Goal: Task Accomplishment & Management: Use online tool/utility

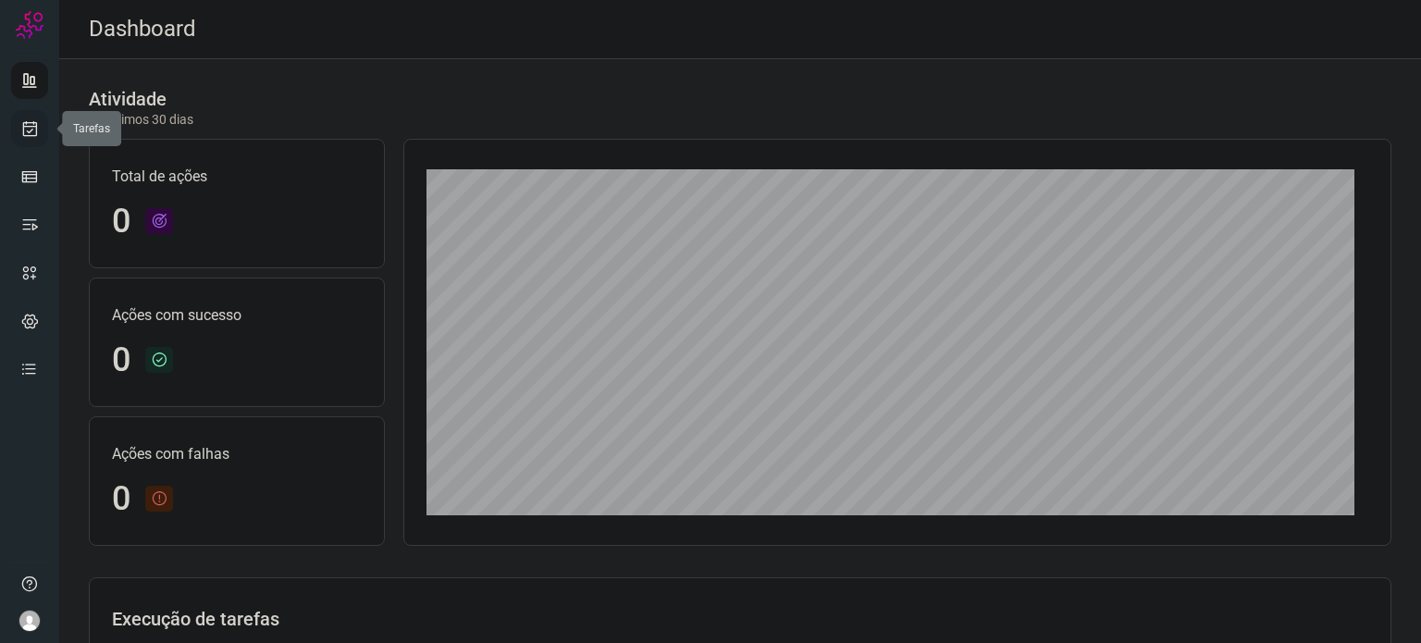
click at [23, 116] on link at bounding box center [29, 128] width 37 height 37
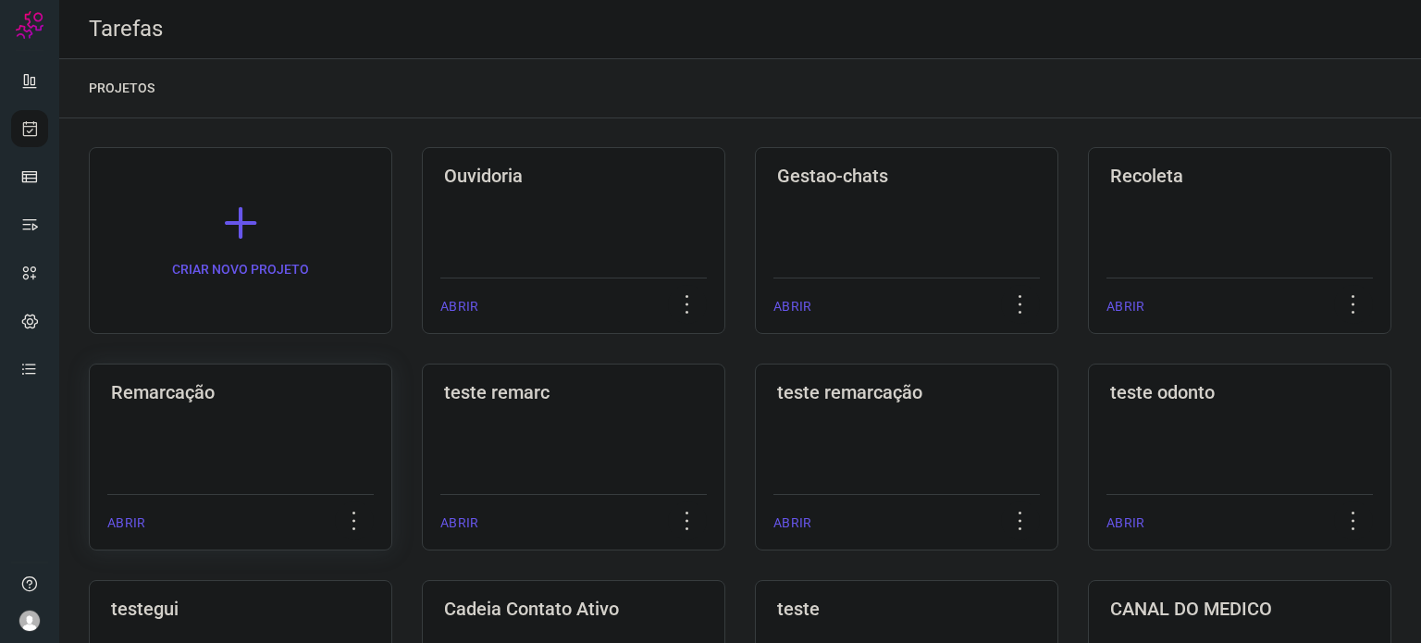
click at [303, 378] on div "Remarcação" at bounding box center [240, 389] width 266 height 30
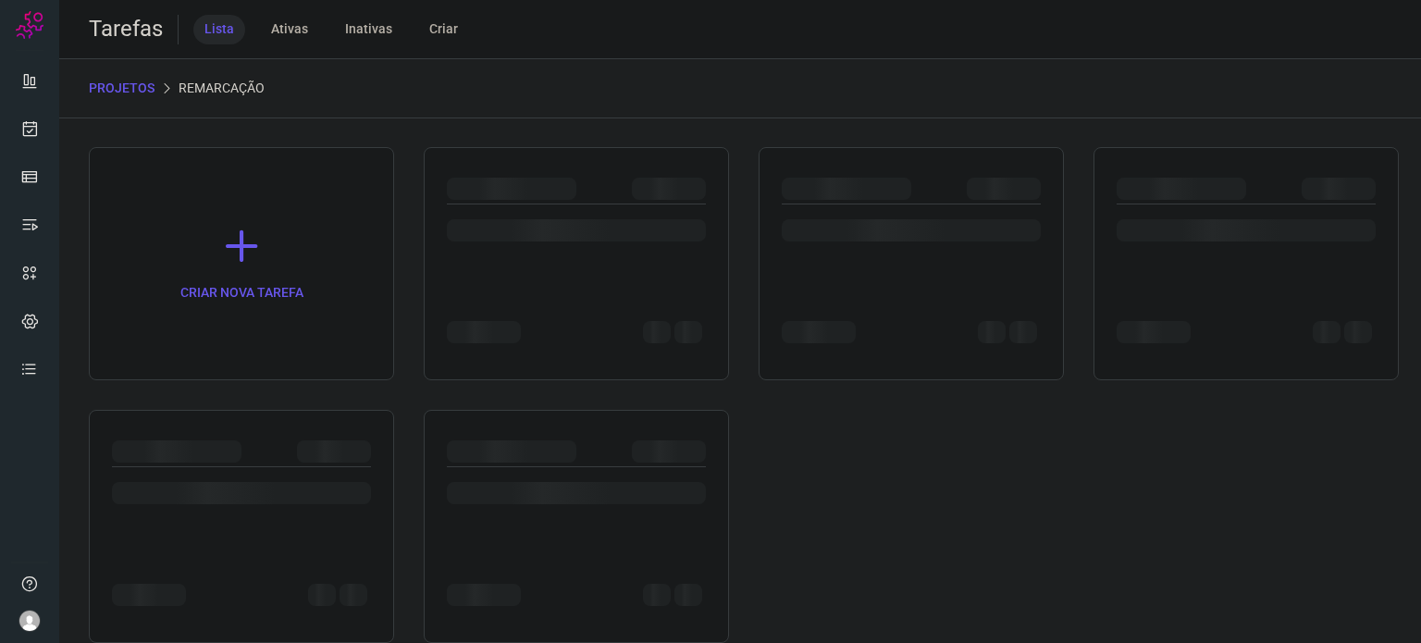
click at [855, 206] on div at bounding box center [911, 225] width 259 height 43
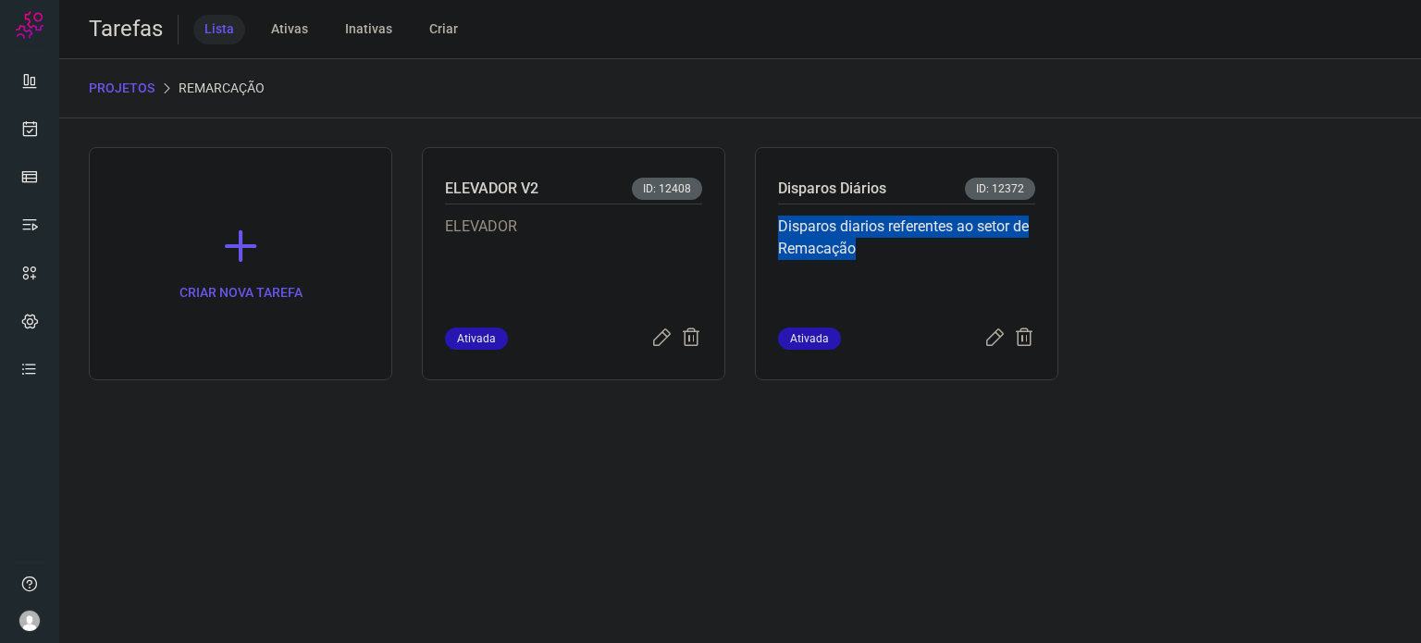
click at [855, 206] on div "Disparos diarios referentes ao setor de Remacação" at bounding box center [906, 265] width 257 height 123
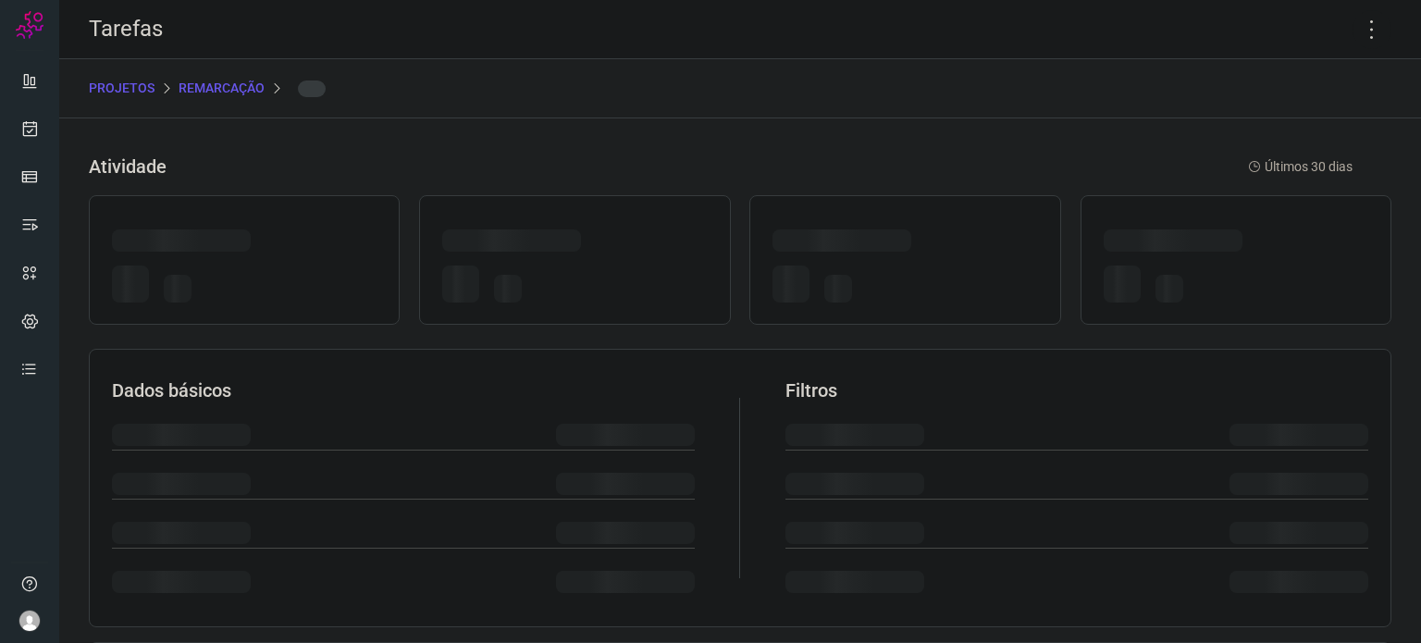
click at [943, 273] on div at bounding box center [905, 287] width 265 height 43
click at [1364, 32] on icon at bounding box center [1372, 29] width 39 height 39
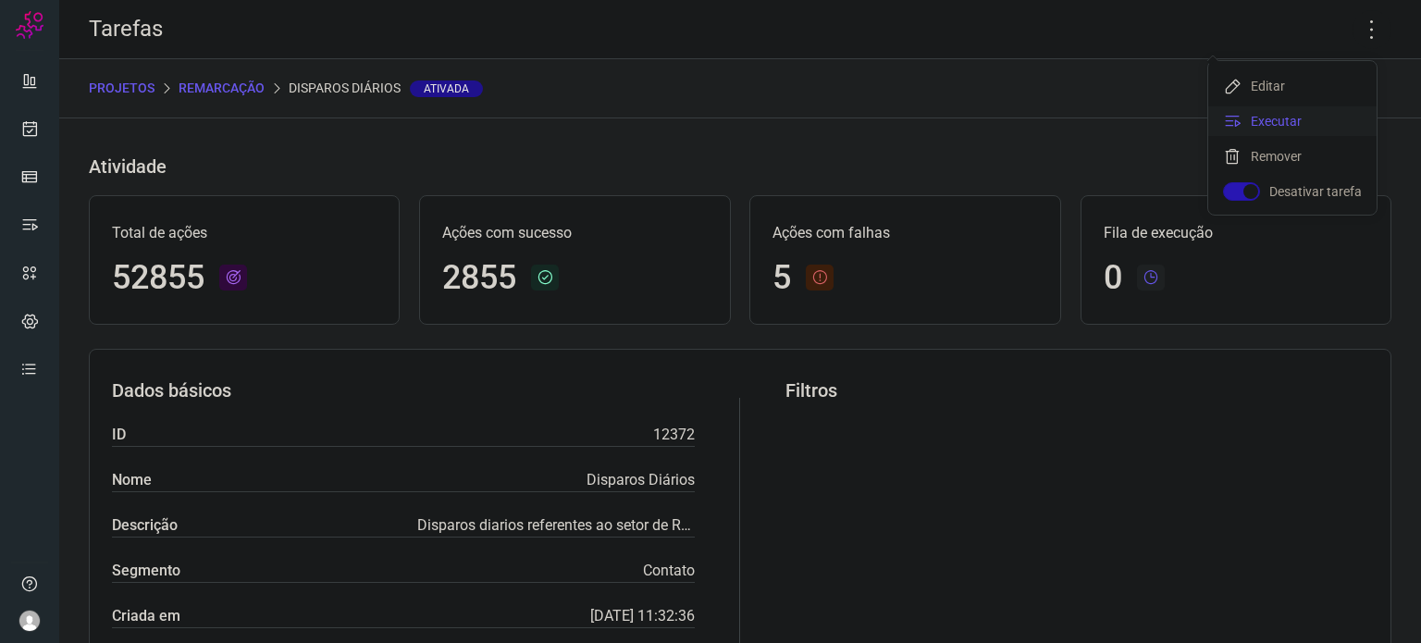
click at [1275, 125] on li "Executar" at bounding box center [1292, 121] width 168 height 30
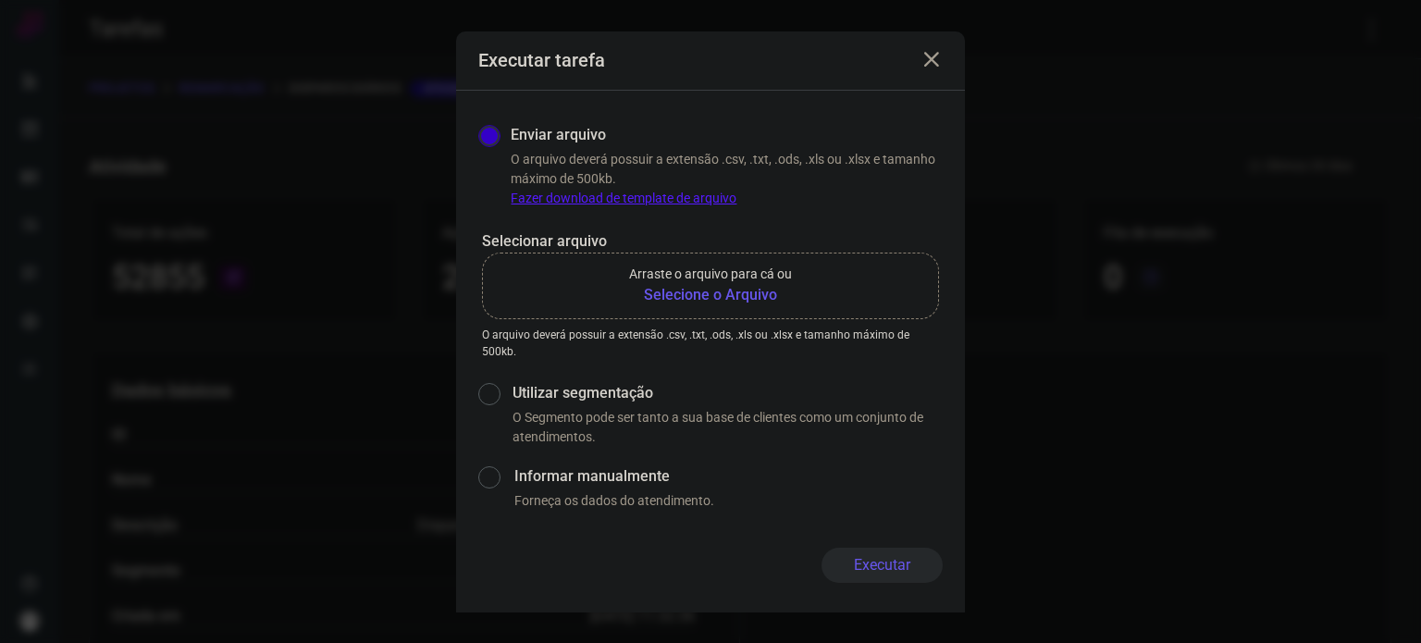
click at [759, 294] on b "Selecione o Arquivo" at bounding box center [710, 295] width 163 height 22
click at [0, 0] on input "Arraste o arquivo para cá ou Selecione o Arquivo" at bounding box center [0, 0] width 0 height 0
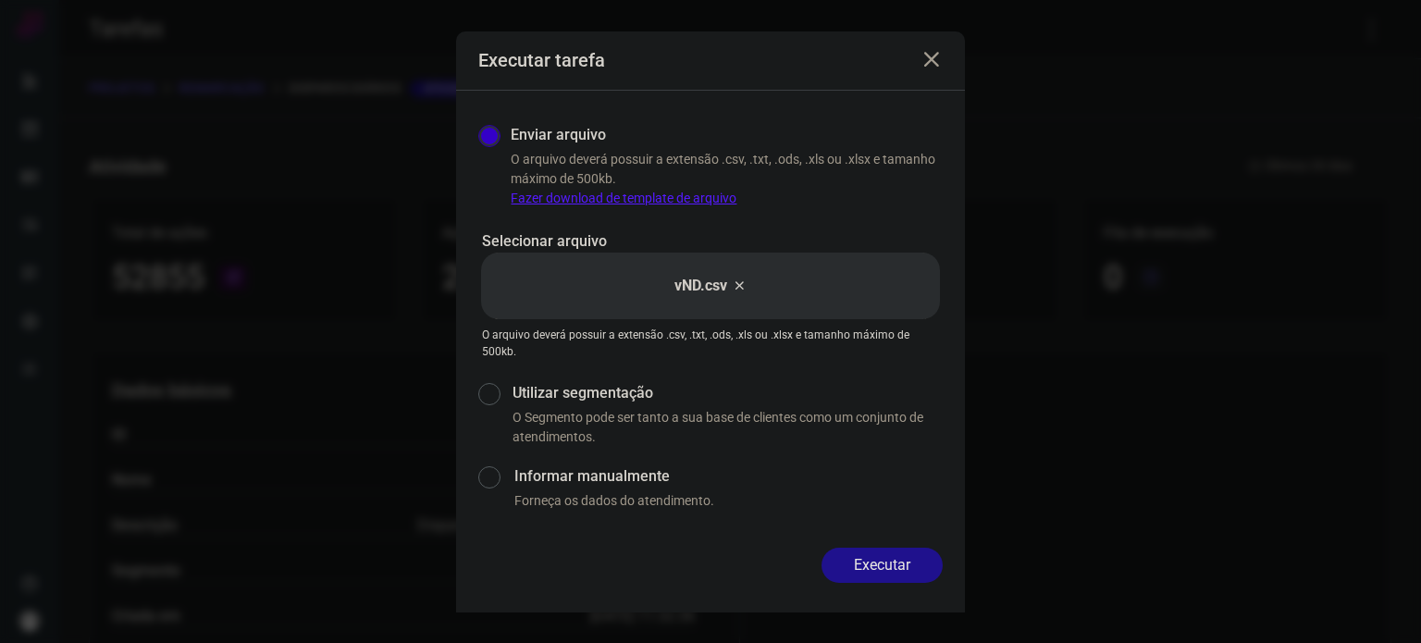
click at [892, 570] on button "Executar" at bounding box center [882, 565] width 121 height 35
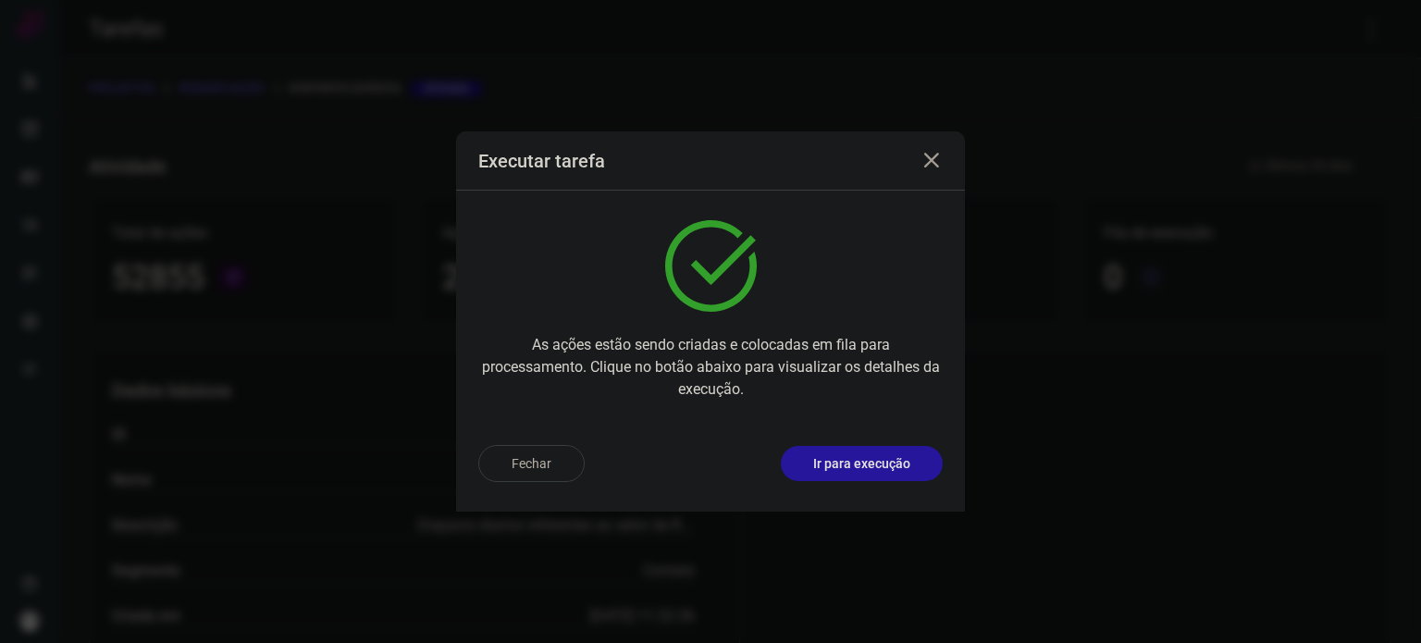
click at [859, 469] on p "Ir para execução" at bounding box center [861, 463] width 97 height 19
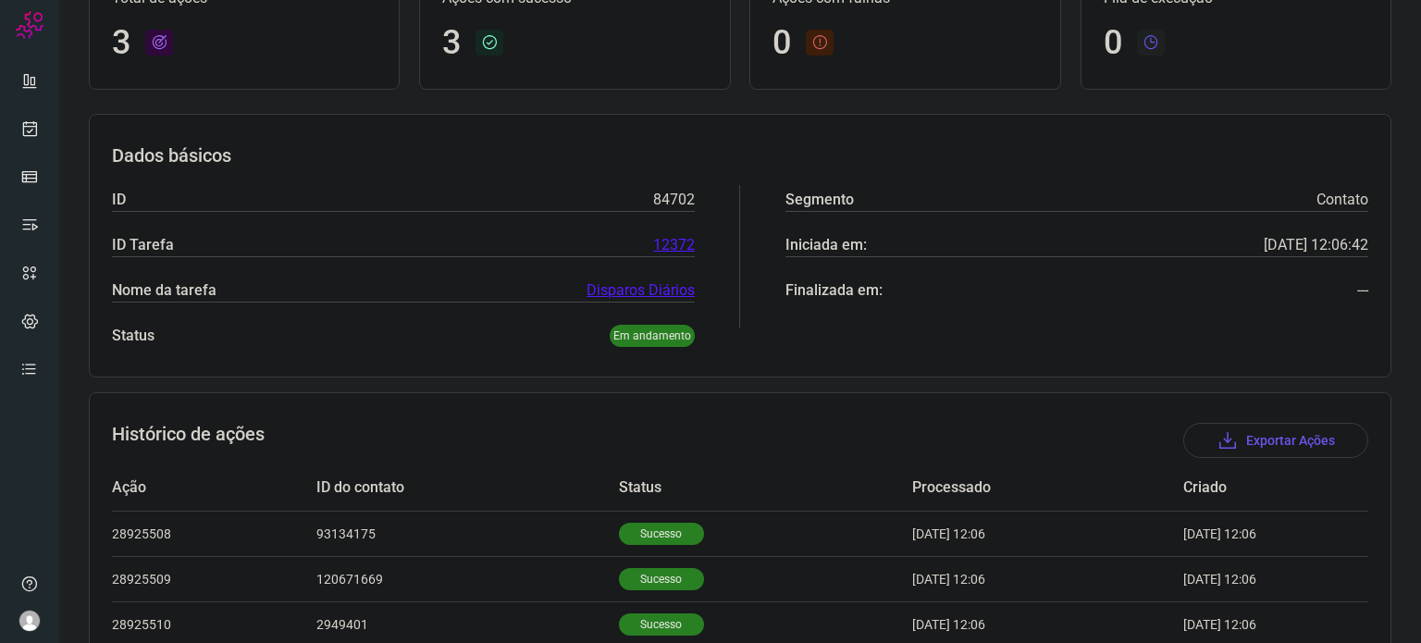
scroll to position [254, 0]
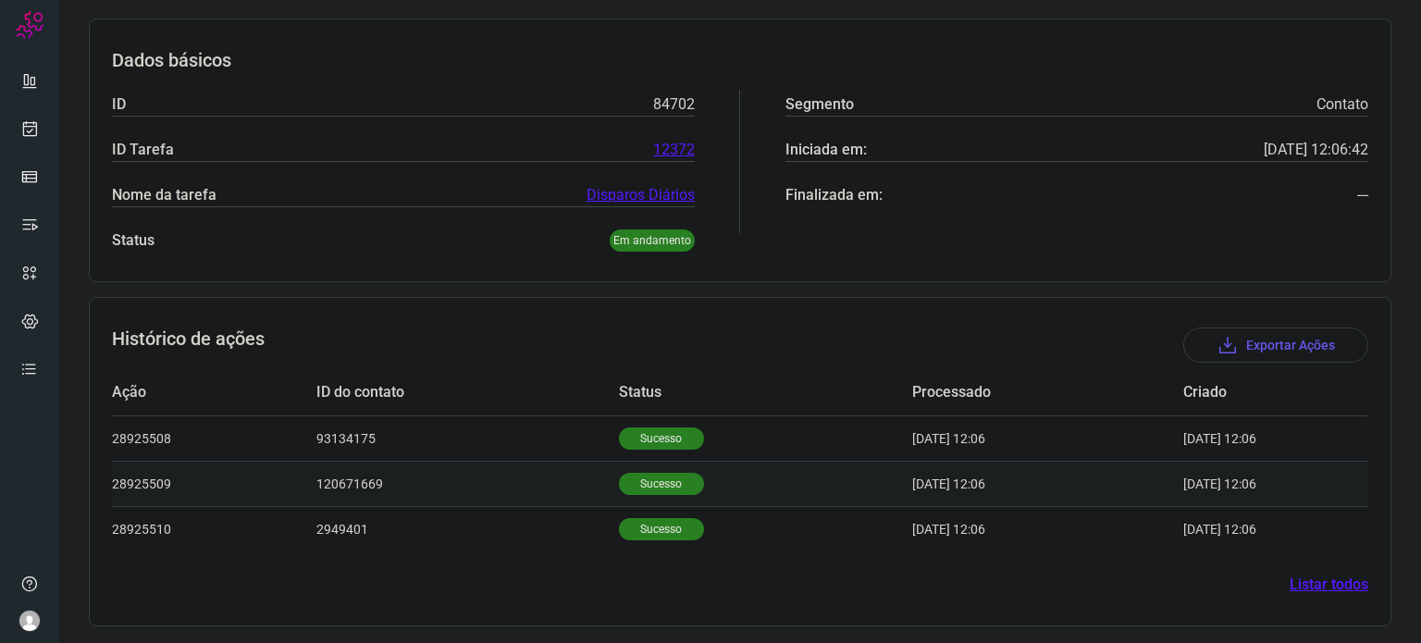
click at [645, 462] on td "Sucesso" at bounding box center [765, 483] width 293 height 45
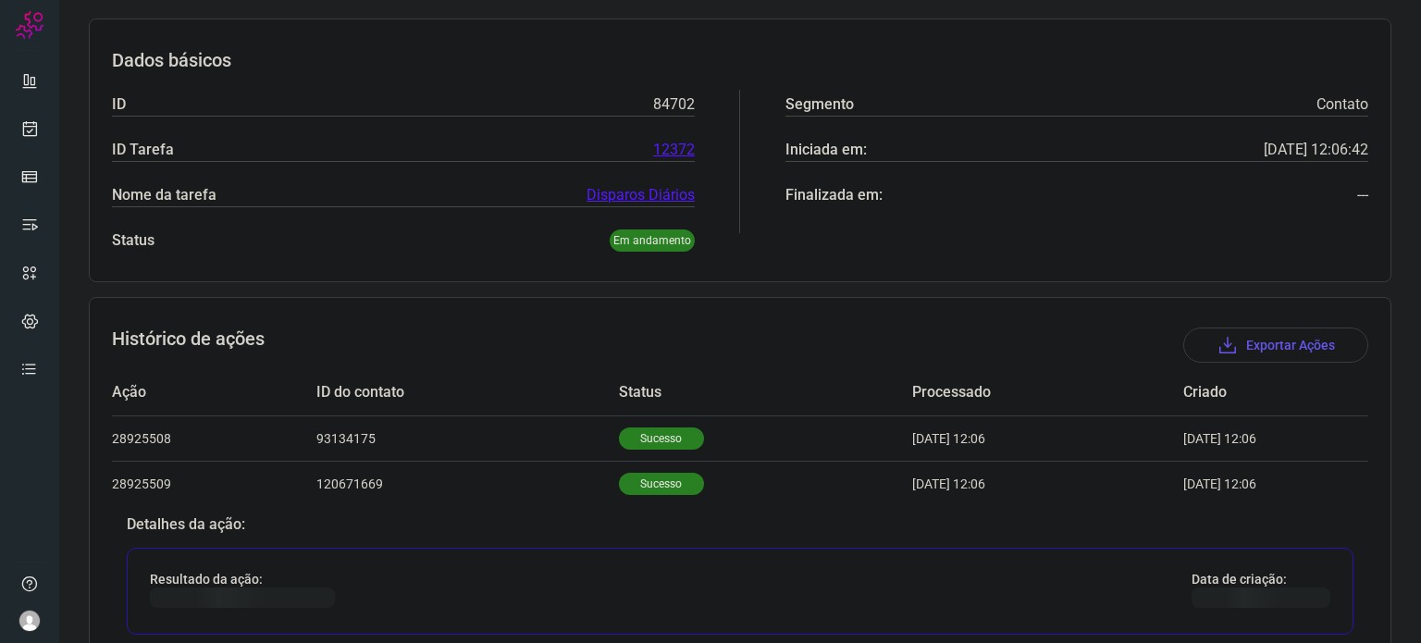
scroll to position [532, 0]
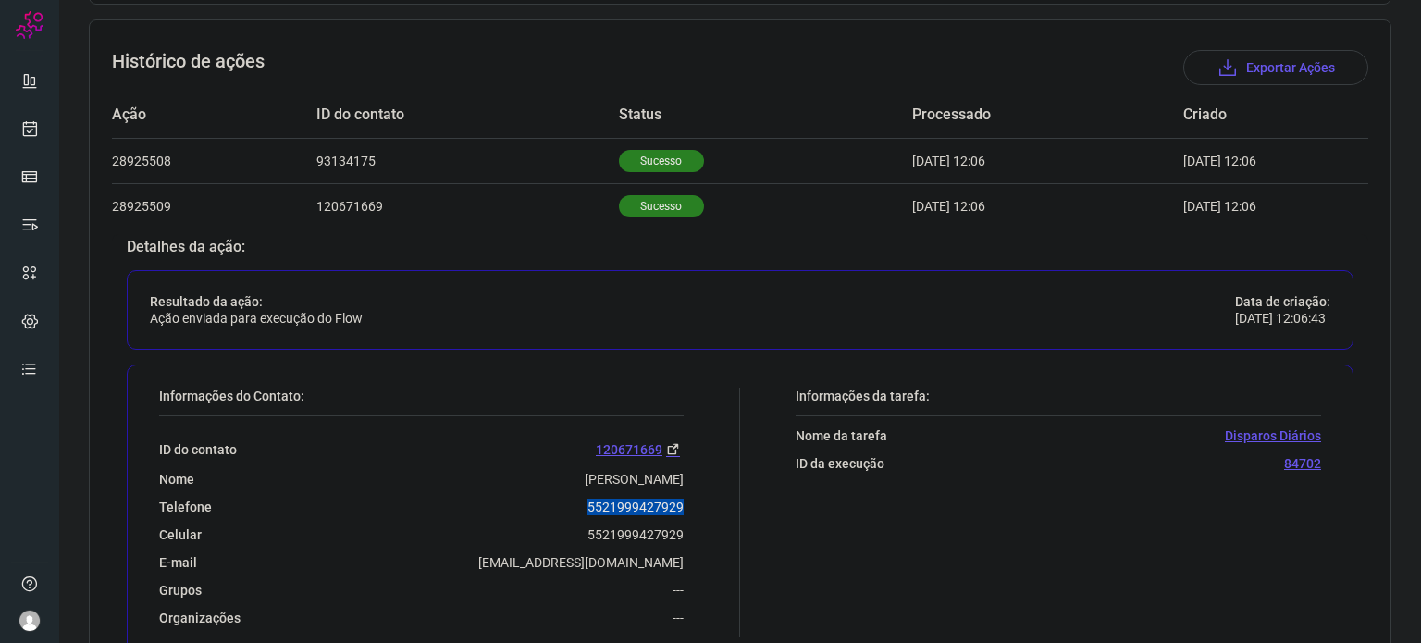
drag, startPoint x: 580, startPoint y: 509, endPoint x: 694, endPoint y: 496, distance: 114.5
click at [694, 496] on div "Informações do Contato: ID do contato 120671669 Nome Rafael Rodrigues Telefone …" at bounding box center [445, 513] width 590 height 250
copy p "5521999427929"
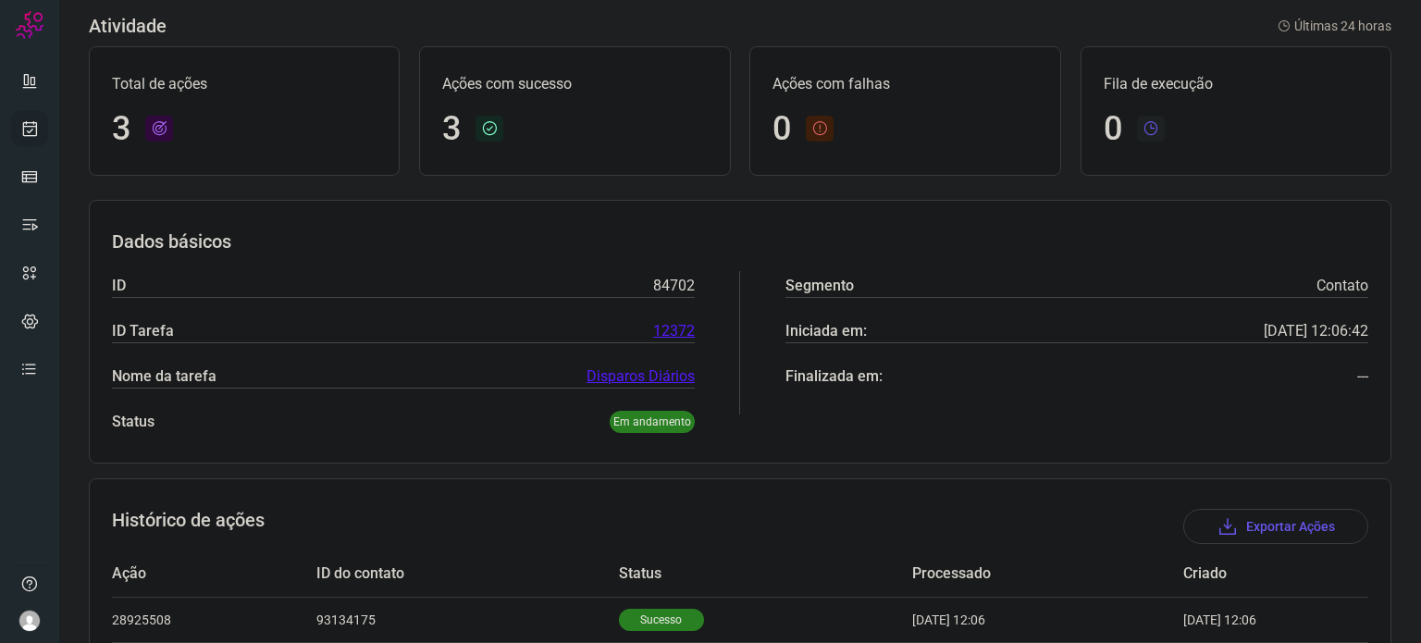
scroll to position [69, 0]
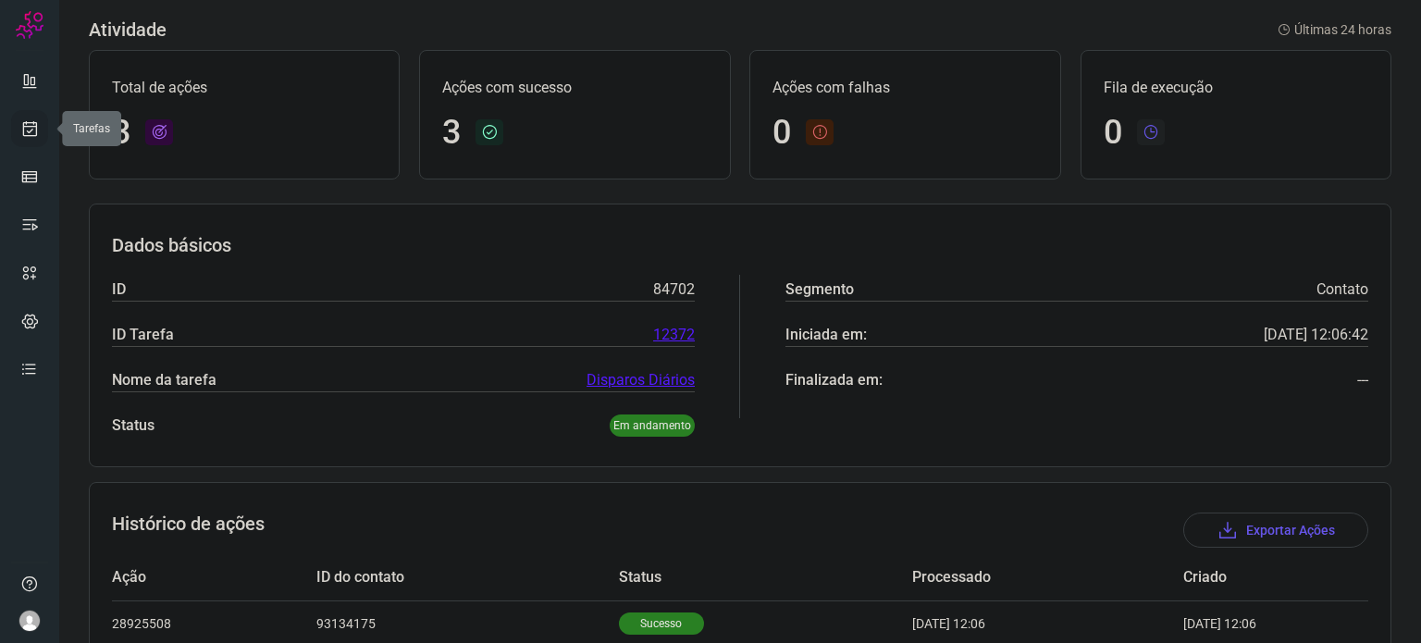
click at [24, 137] on icon at bounding box center [29, 128] width 19 height 19
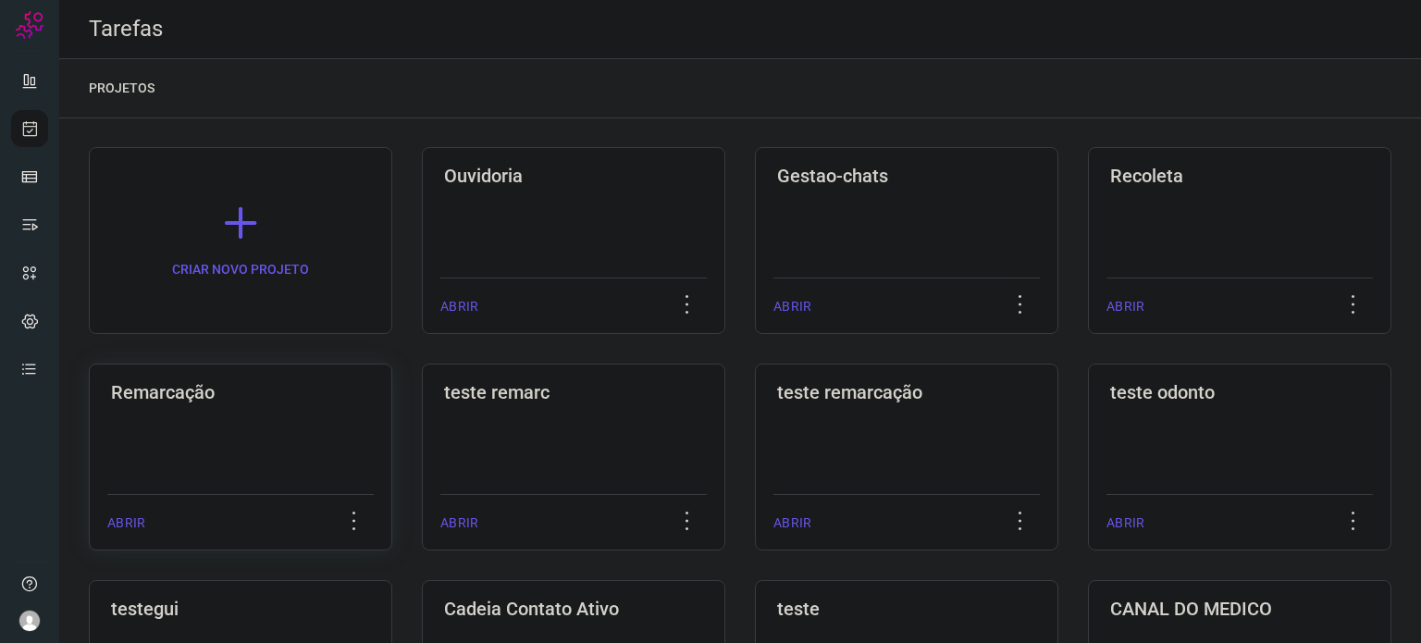
click at [243, 411] on div "Remarcação ABRIR" at bounding box center [240, 457] width 303 height 187
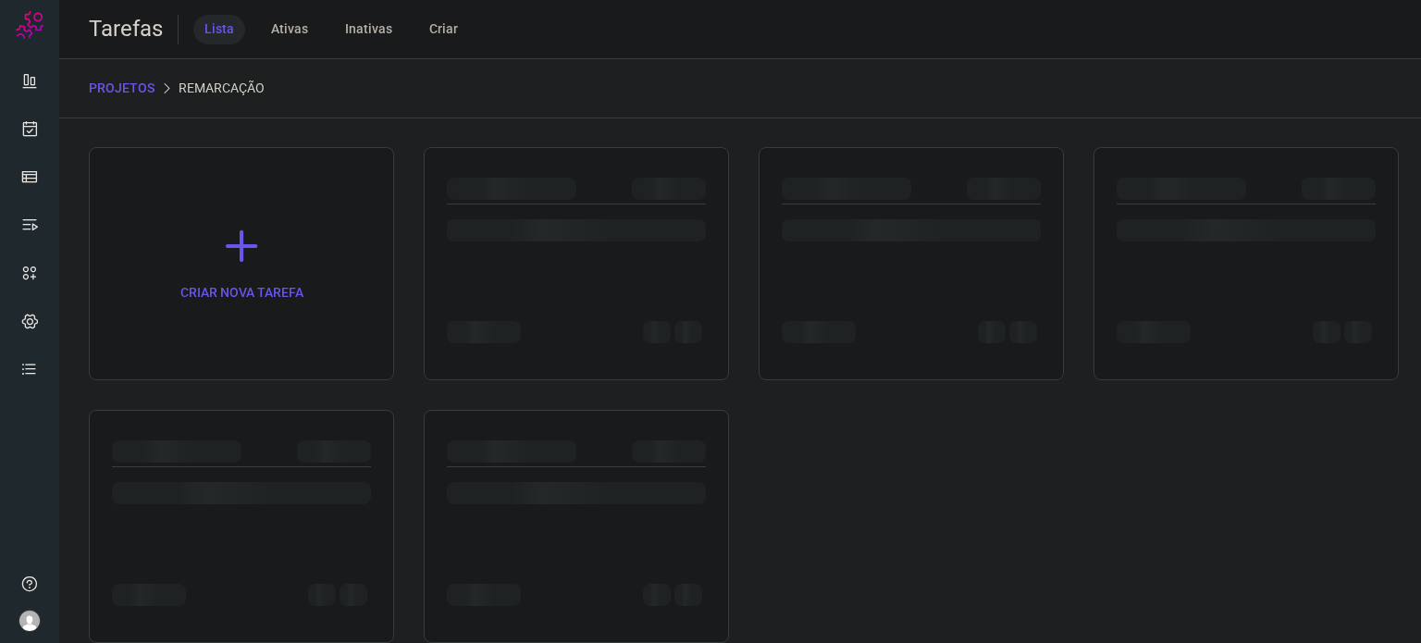
click at [243, 411] on div at bounding box center [241, 526] width 305 height 233
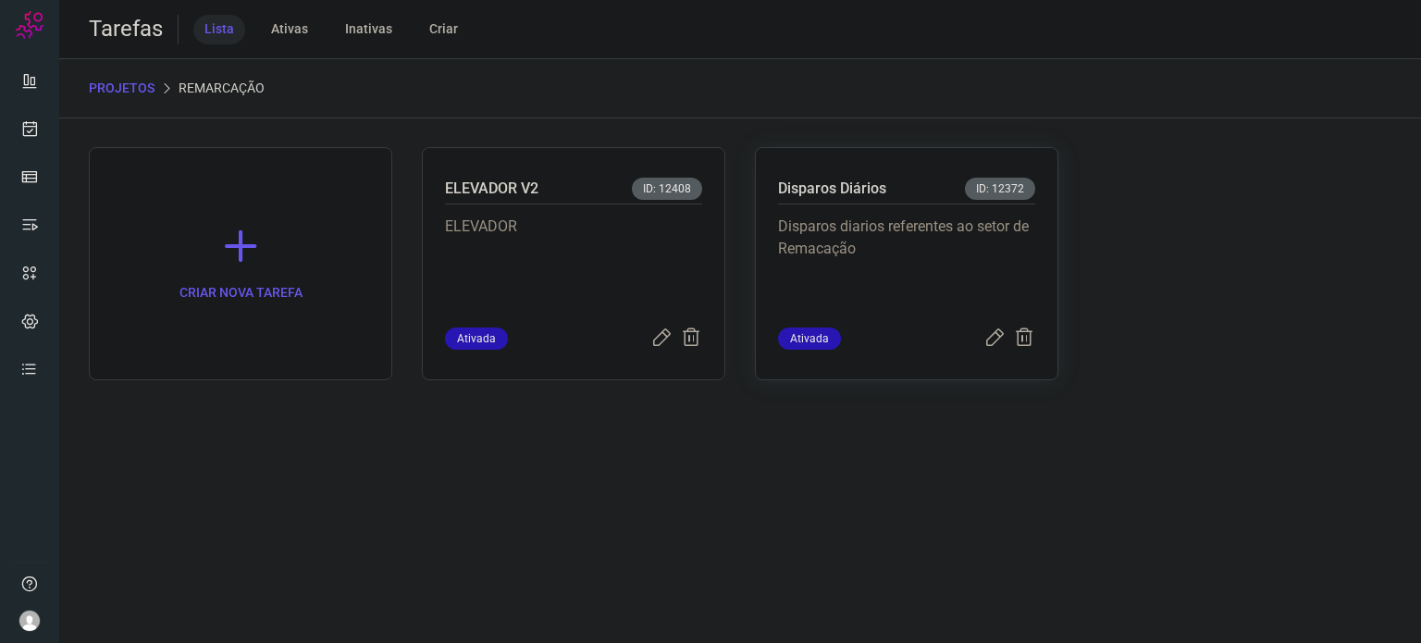
click at [861, 245] on p "Disparos diarios referentes ao setor de Remacação" at bounding box center [906, 262] width 257 height 93
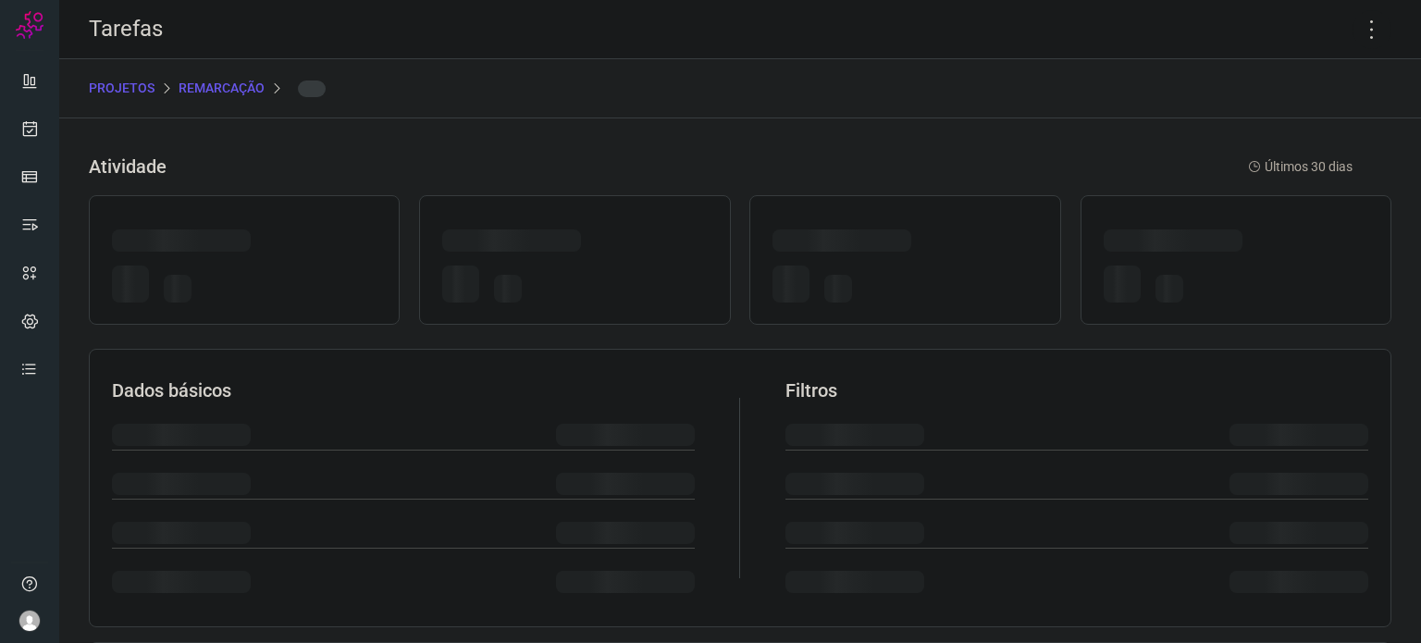
click at [861, 245] on div at bounding box center [842, 240] width 139 height 22
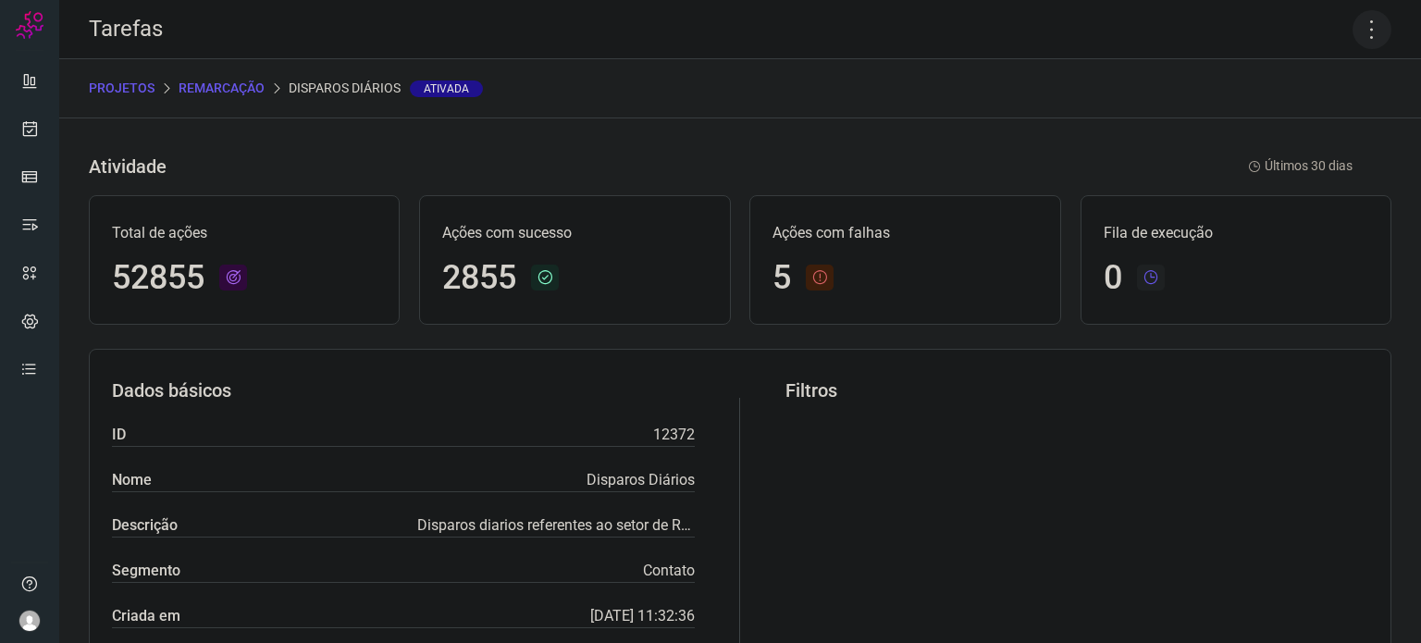
click at [1362, 23] on icon at bounding box center [1372, 29] width 39 height 39
click at [1312, 121] on li "Executar" at bounding box center [1292, 121] width 168 height 30
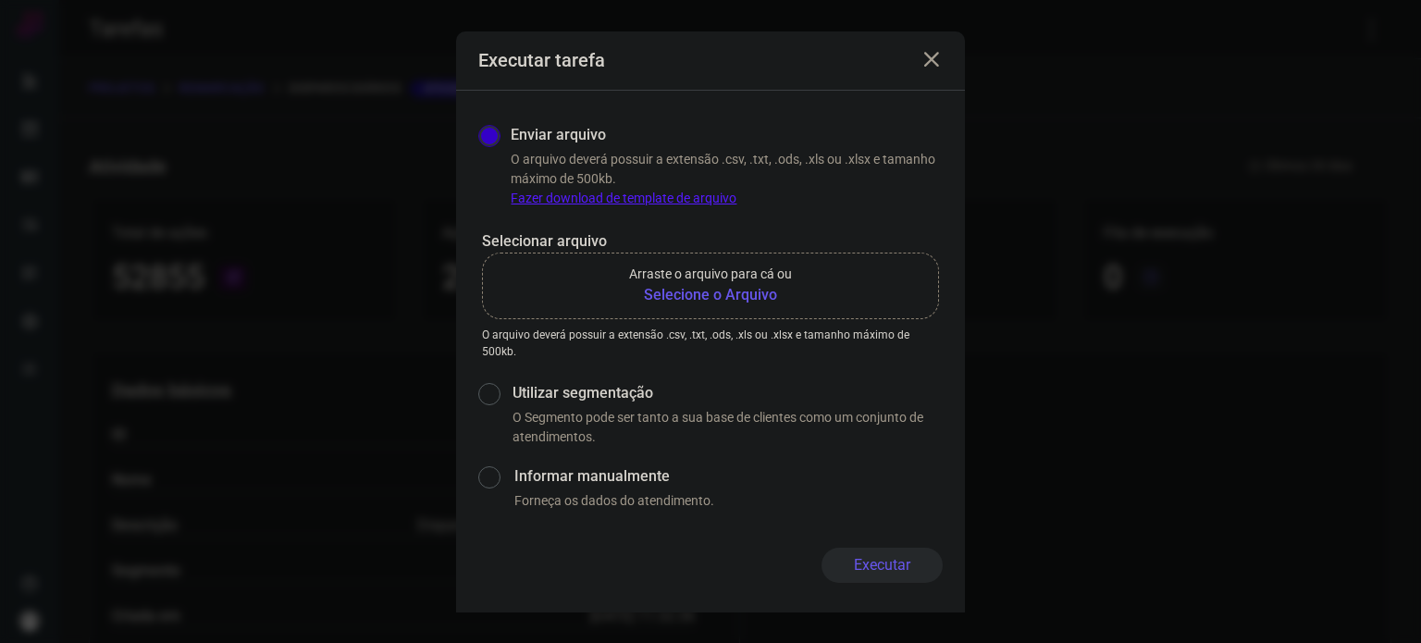
click at [755, 295] on b "Selecione o Arquivo" at bounding box center [710, 295] width 163 height 22
click at [0, 0] on input "Arraste o arquivo para cá ou Selecione o Arquivo" at bounding box center [0, 0] width 0 height 0
click at [934, 53] on icon at bounding box center [932, 60] width 22 height 22
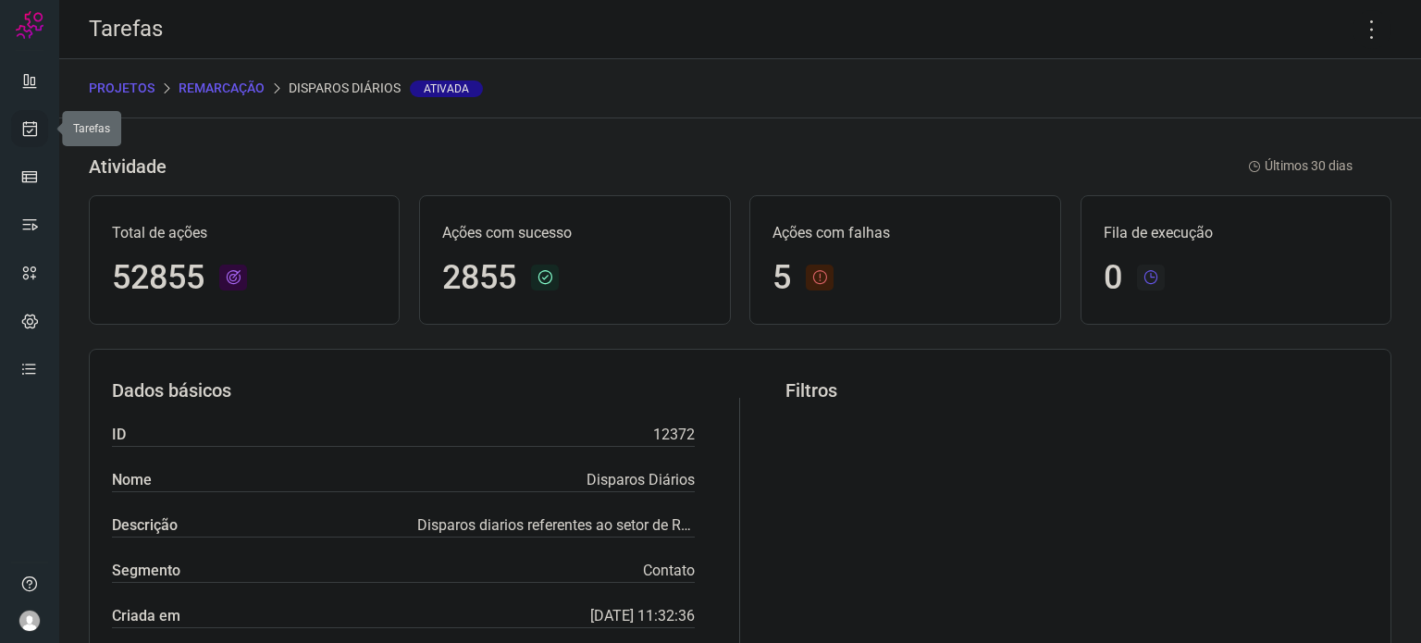
click at [37, 128] on icon at bounding box center [29, 128] width 19 height 19
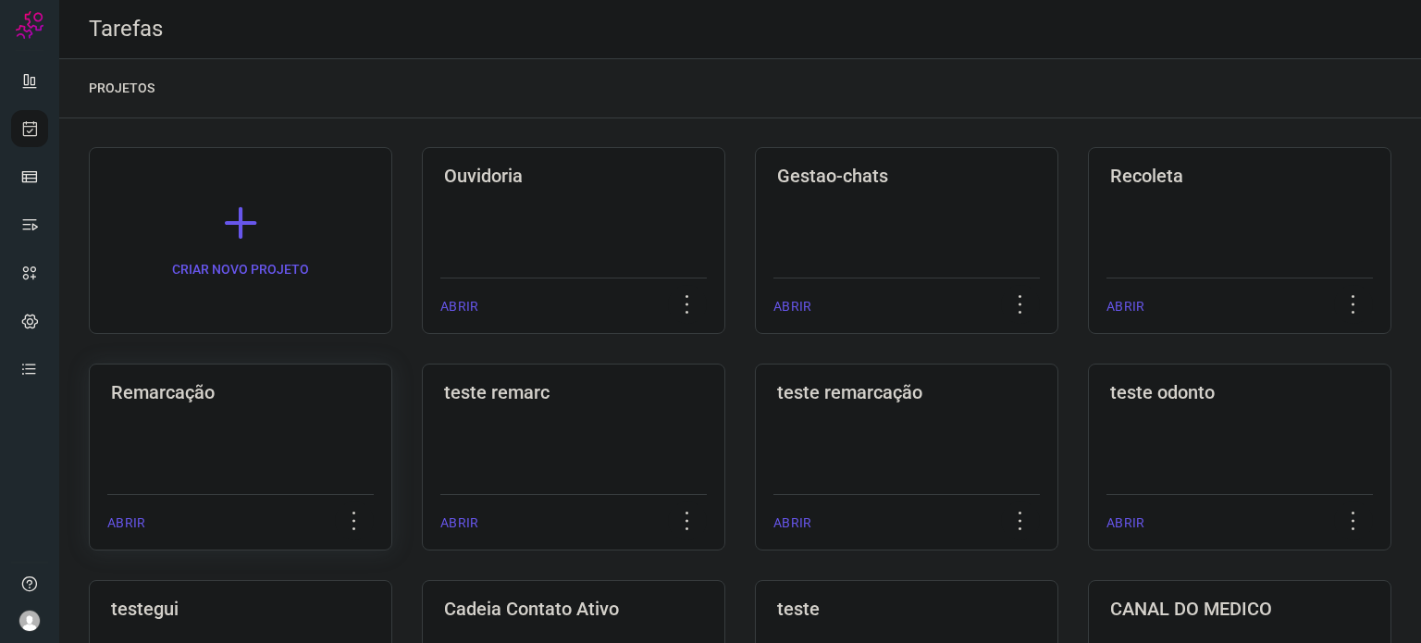
click at [256, 405] on div "Remarcação ABRIR" at bounding box center [240, 457] width 303 height 187
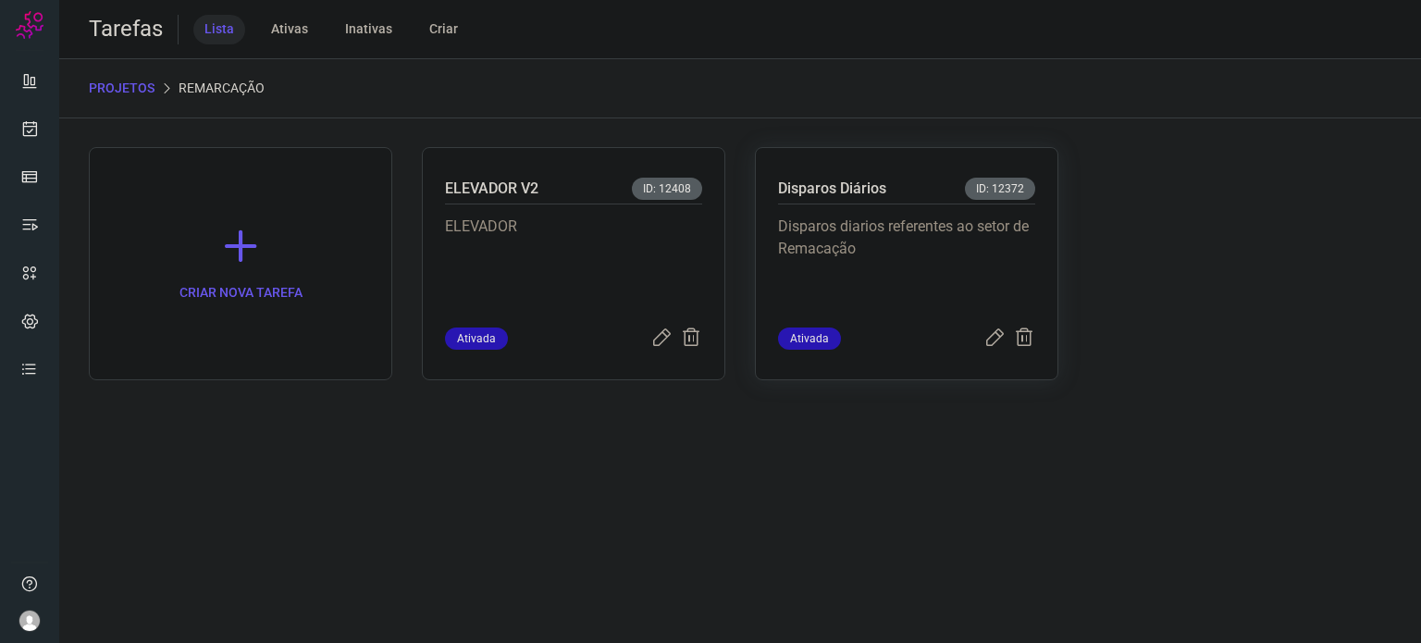
click at [844, 249] on p "Disparos diarios referentes ao setor de Remacação" at bounding box center [906, 262] width 257 height 93
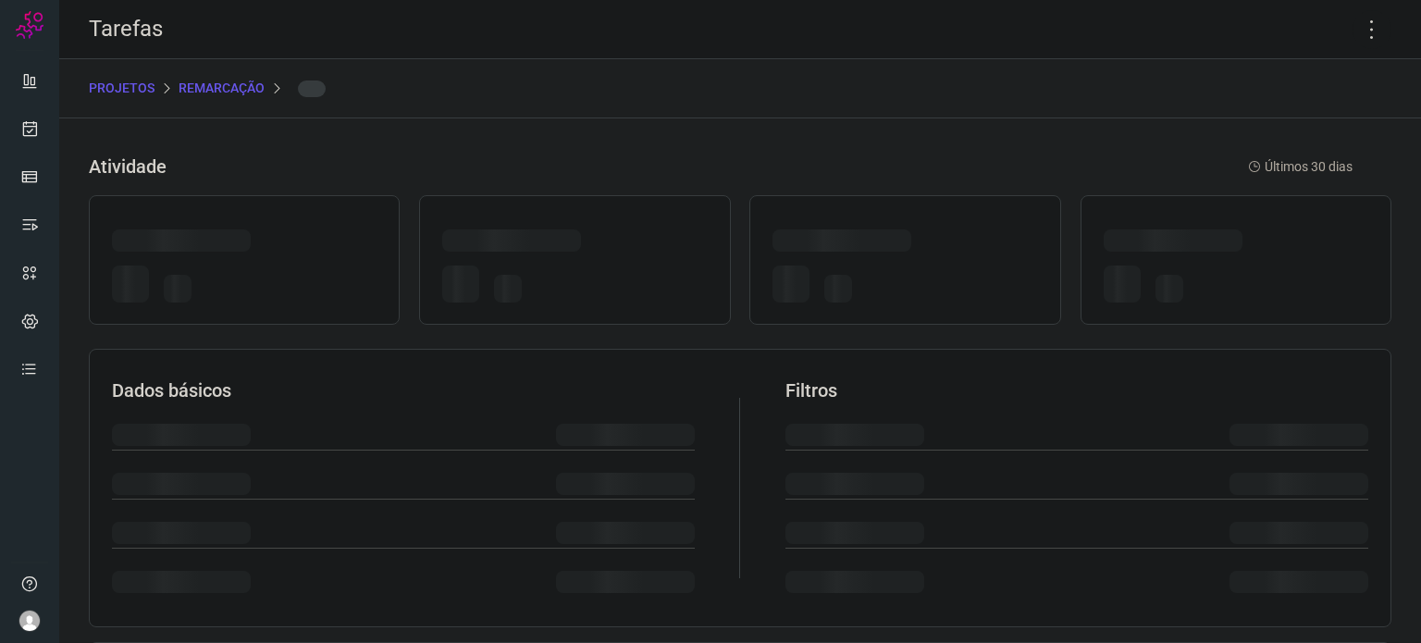
click at [844, 249] on div at bounding box center [842, 240] width 139 height 22
drag, startPoint x: 848, startPoint y: 247, endPoint x: 887, endPoint y: 240, distance: 39.6
click at [850, 247] on div at bounding box center [842, 240] width 139 height 22
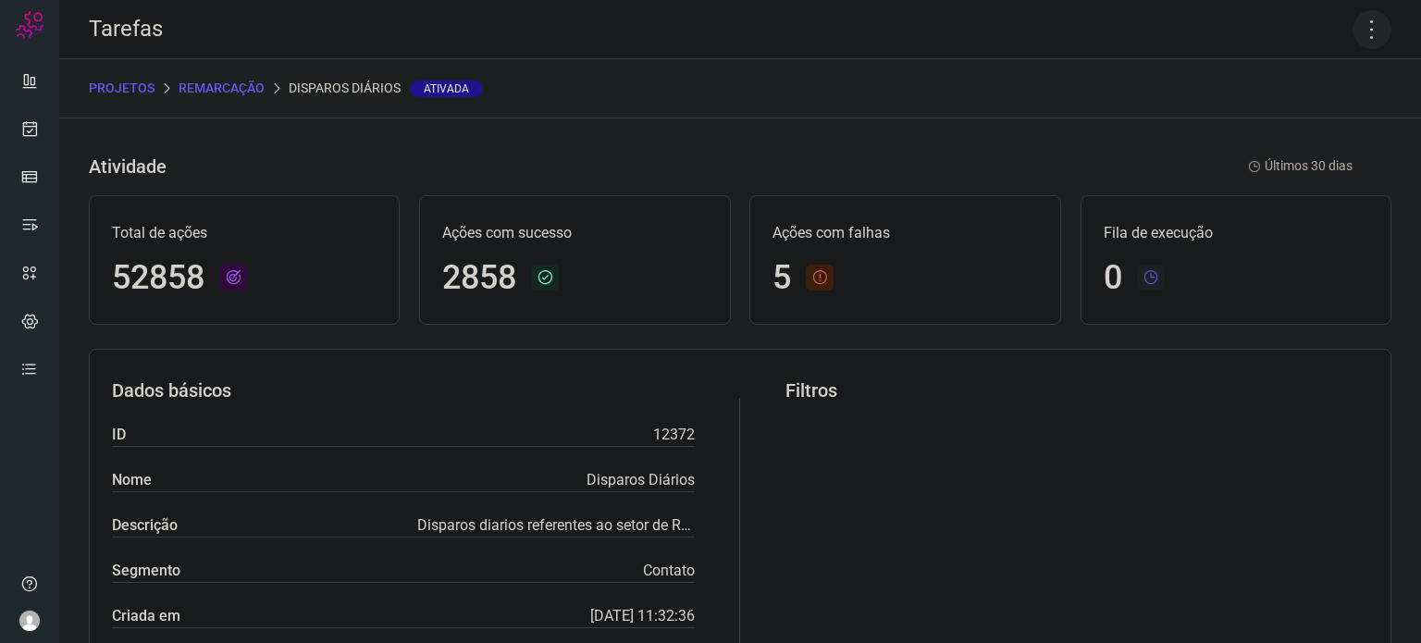
click at [1365, 36] on icon at bounding box center [1372, 29] width 39 height 39
click at [1281, 130] on li "Executar" at bounding box center [1292, 121] width 168 height 30
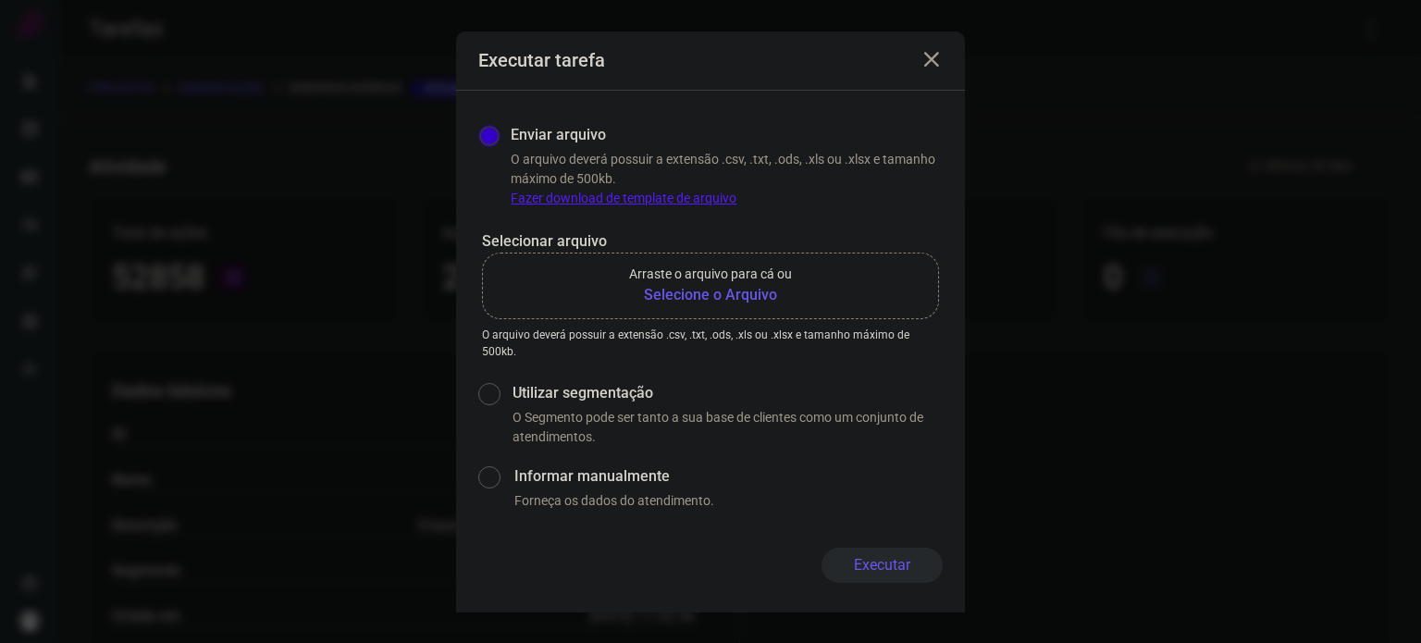
click at [759, 291] on b "Selecione o Arquivo" at bounding box center [710, 295] width 163 height 22
click at [0, 0] on input "Arraste o arquivo para cá ou Selecione o Arquivo" at bounding box center [0, 0] width 0 height 0
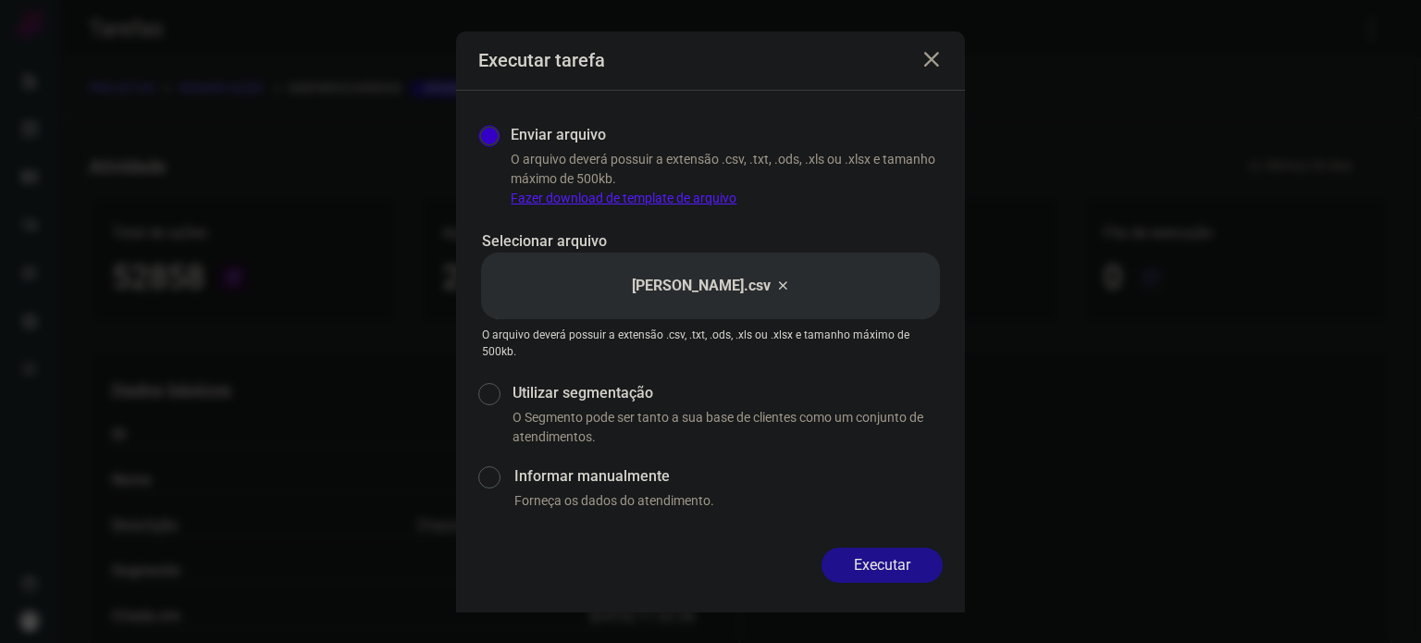
click at [894, 554] on button "Executar" at bounding box center [882, 565] width 121 height 35
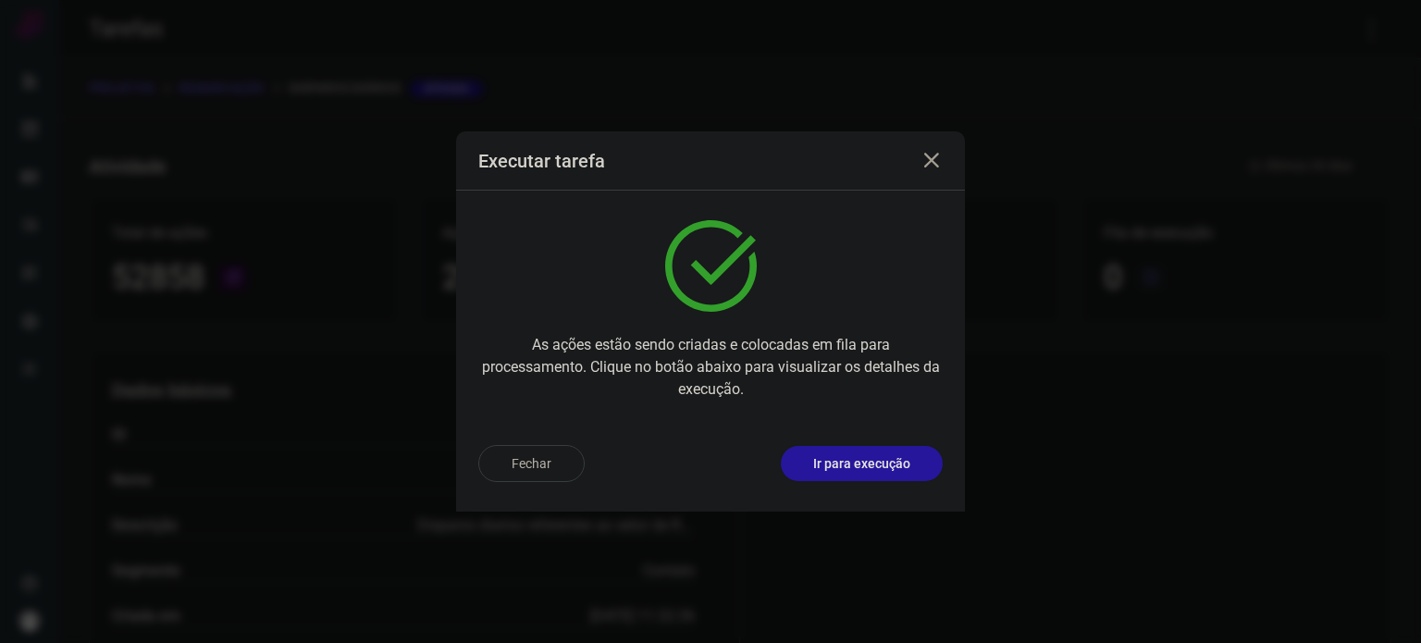
click at [904, 459] on p "Ir para execução" at bounding box center [861, 463] width 97 height 19
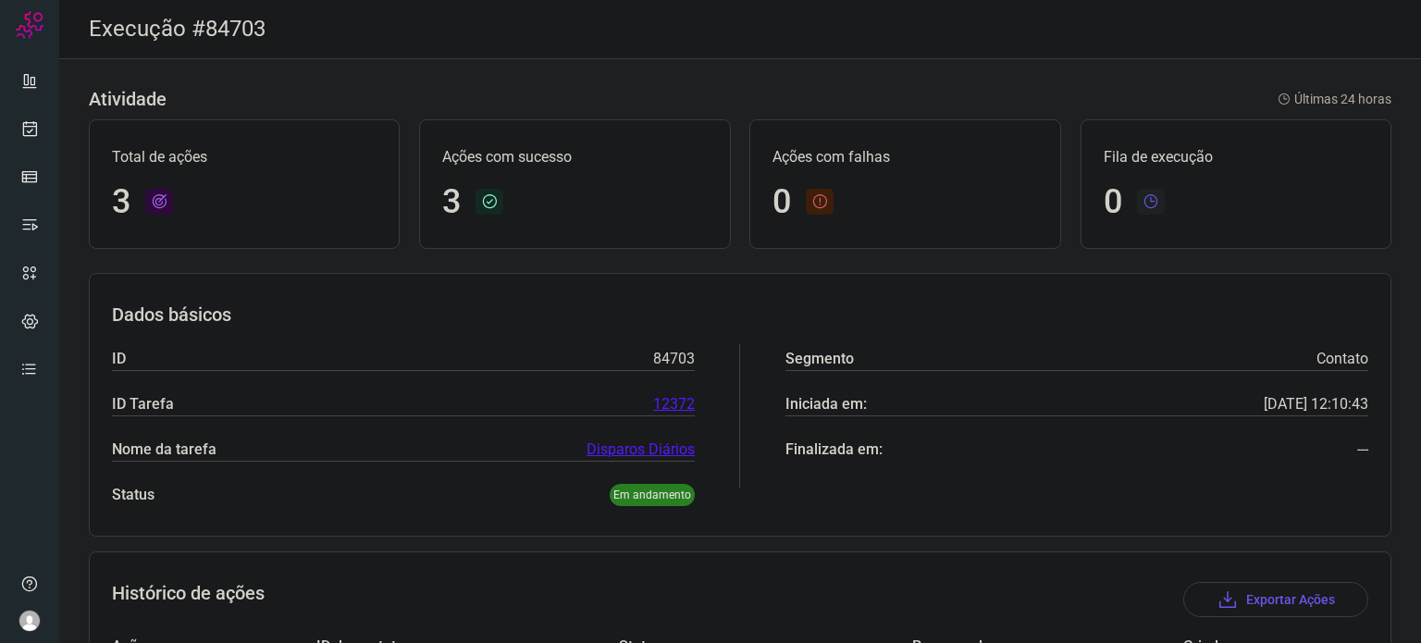
scroll to position [254, 0]
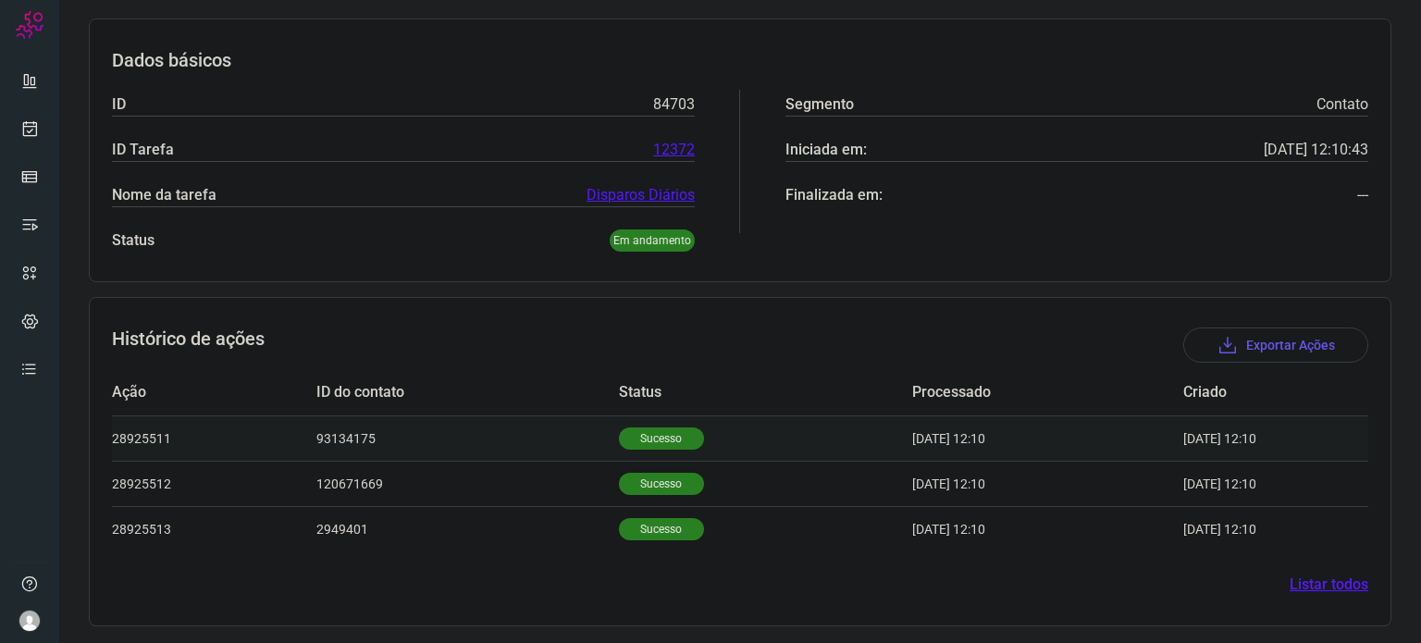
click at [663, 450] on td "Sucesso" at bounding box center [765, 437] width 293 height 45
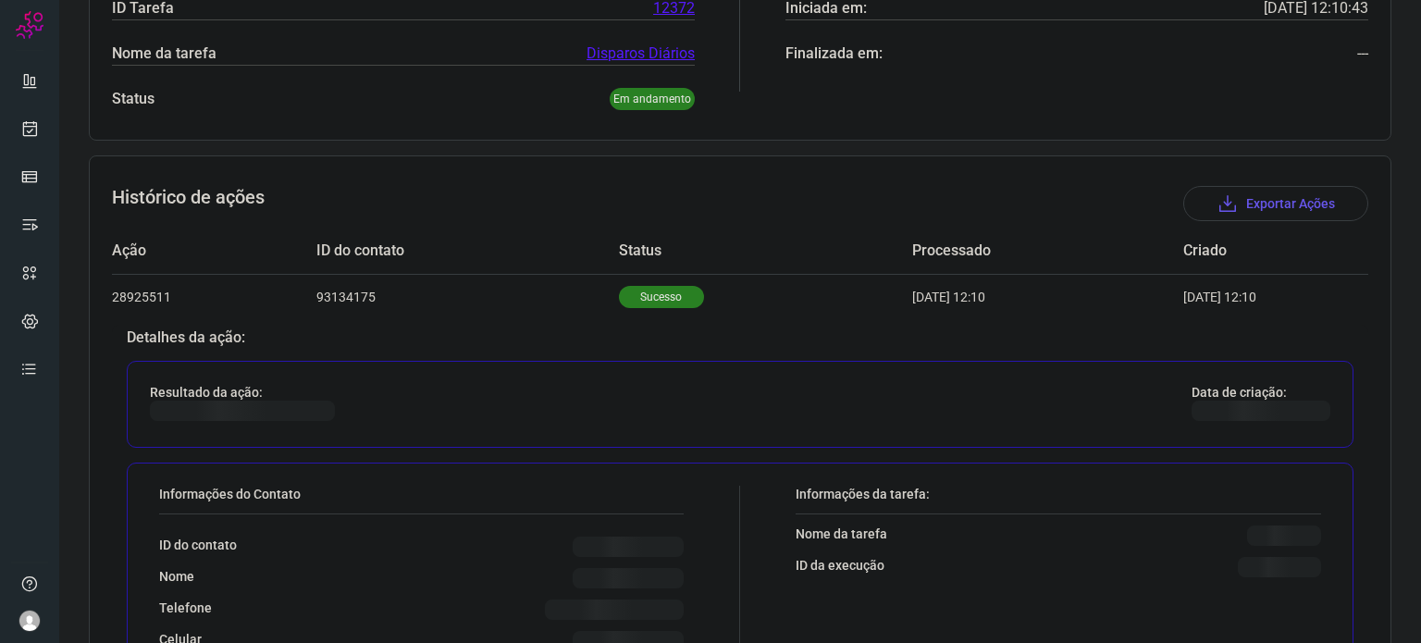
scroll to position [532, 0]
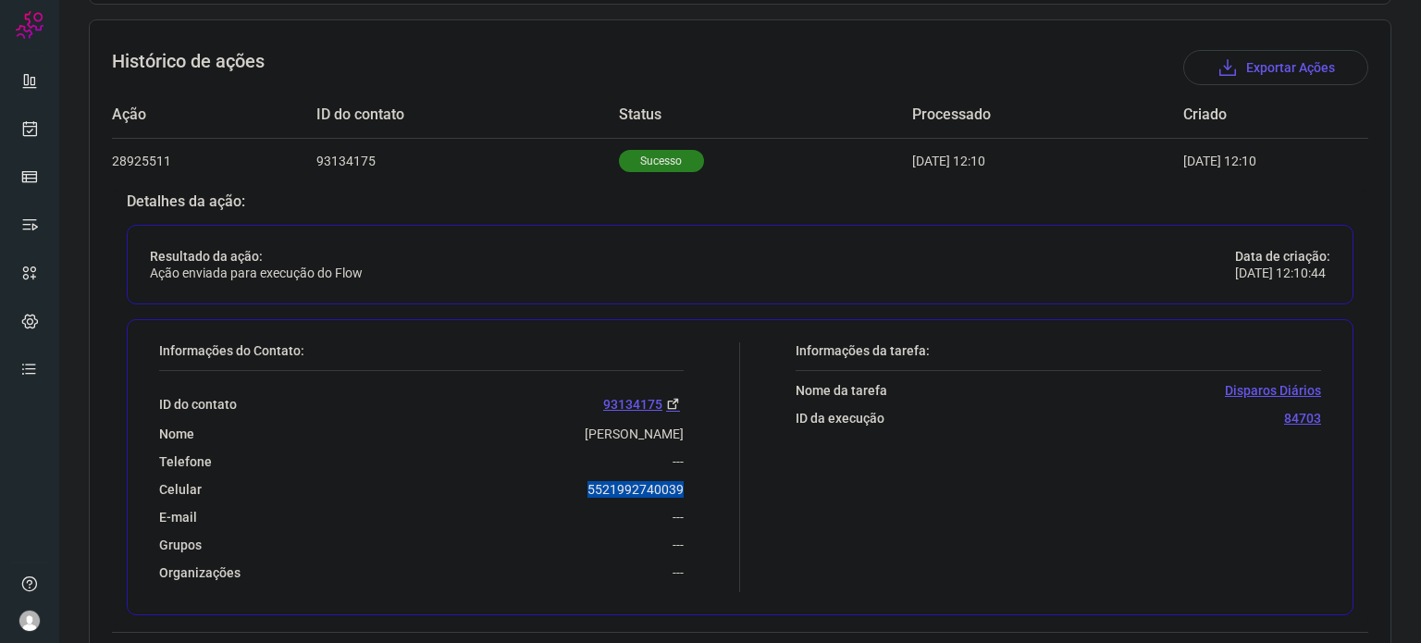
drag, startPoint x: 566, startPoint y: 489, endPoint x: 683, endPoint y: 491, distance: 116.6
click at [683, 491] on div "Informações do Contato: ID do contato 93134175 Nome Sosthenes Rodrigues De Frei…" at bounding box center [445, 467] width 590 height 250
copy p "5521992740039"
click at [25, 130] on icon at bounding box center [29, 128] width 19 height 19
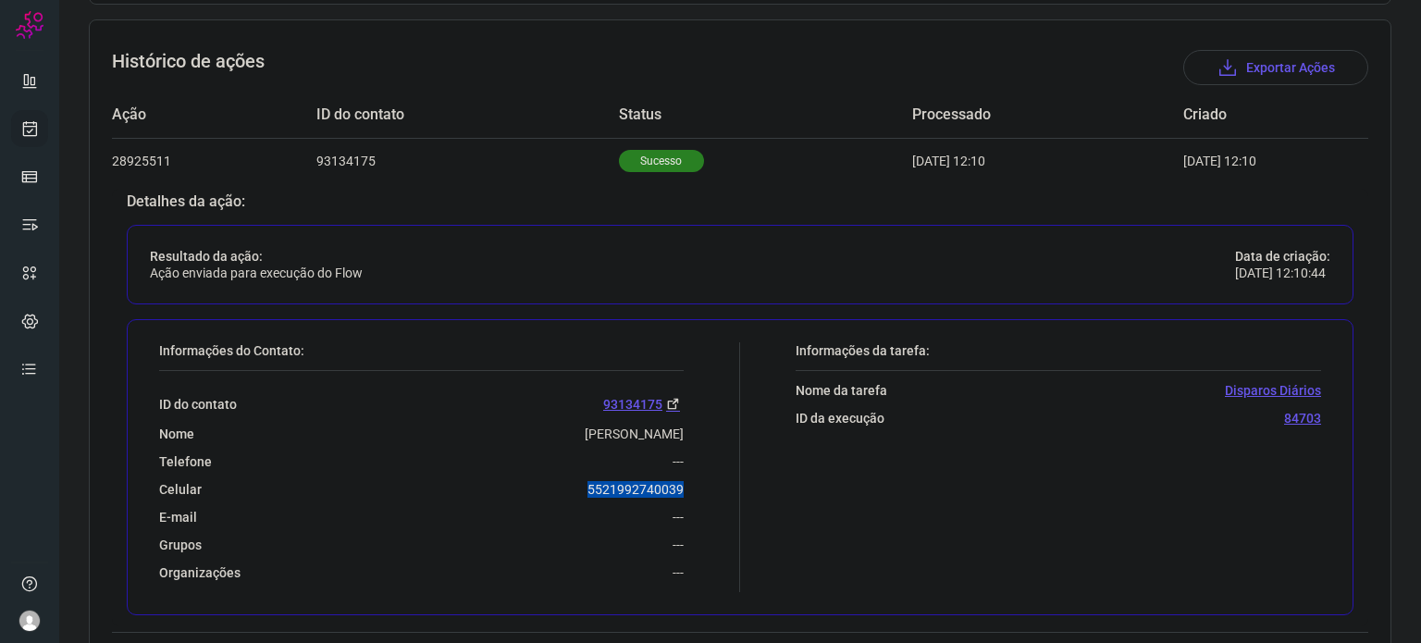
click at [25, 130] on icon at bounding box center [29, 128] width 19 height 19
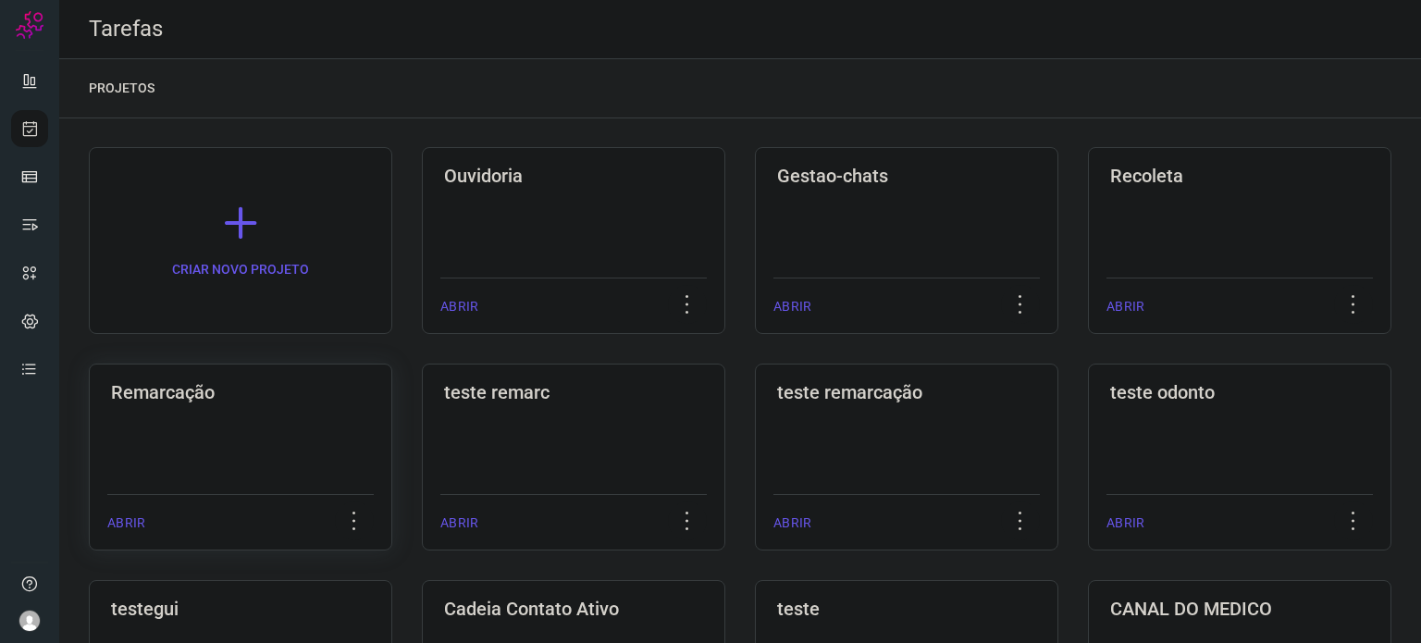
click at [336, 462] on div "Remarcação ABRIR" at bounding box center [240, 457] width 303 height 187
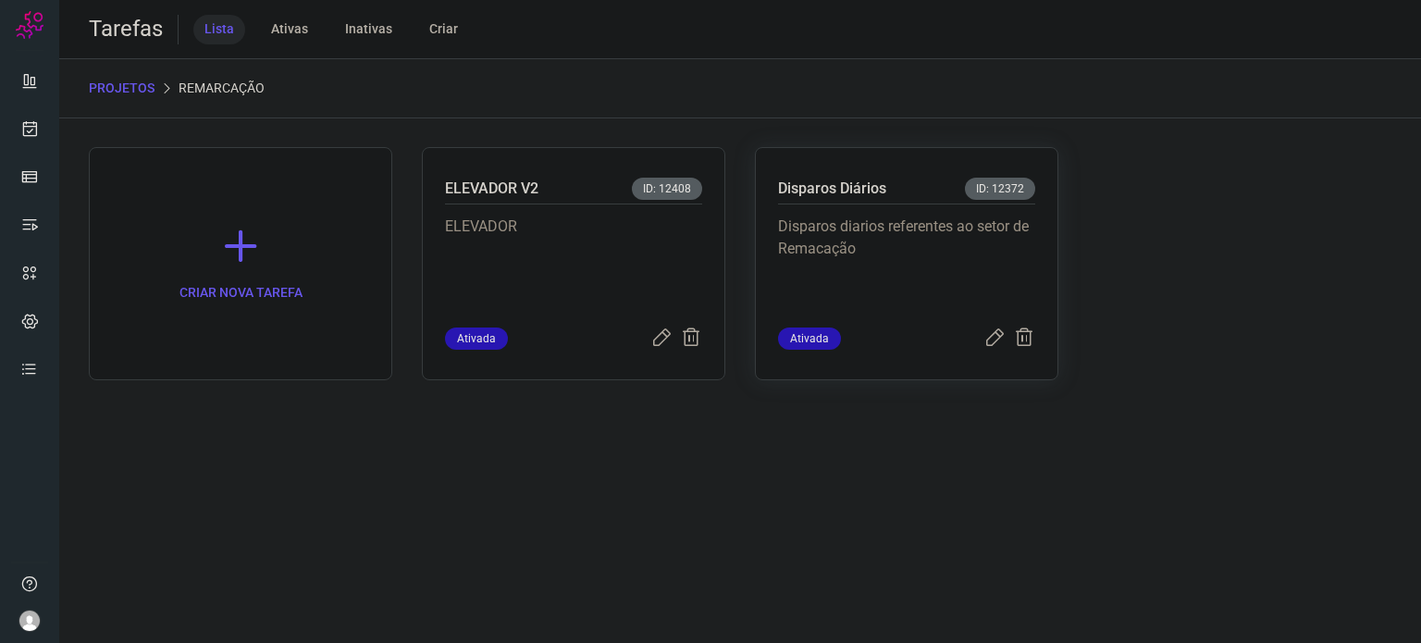
click at [882, 272] on p "Disparos diarios referentes ao setor de Remacação" at bounding box center [906, 262] width 257 height 93
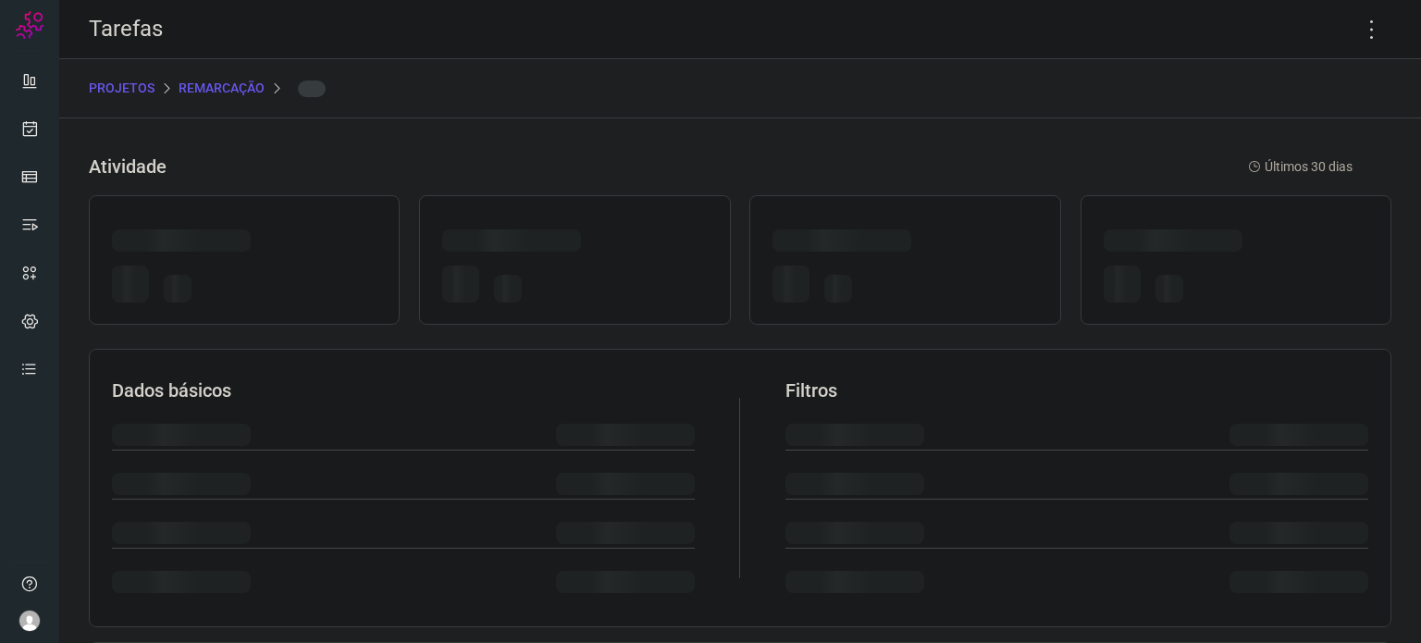
drag, startPoint x: 882, startPoint y: 272, endPoint x: 985, endPoint y: 256, distance: 103.9
click at [883, 271] on div at bounding box center [905, 287] width 265 height 43
click at [1358, 33] on icon at bounding box center [1372, 29] width 39 height 39
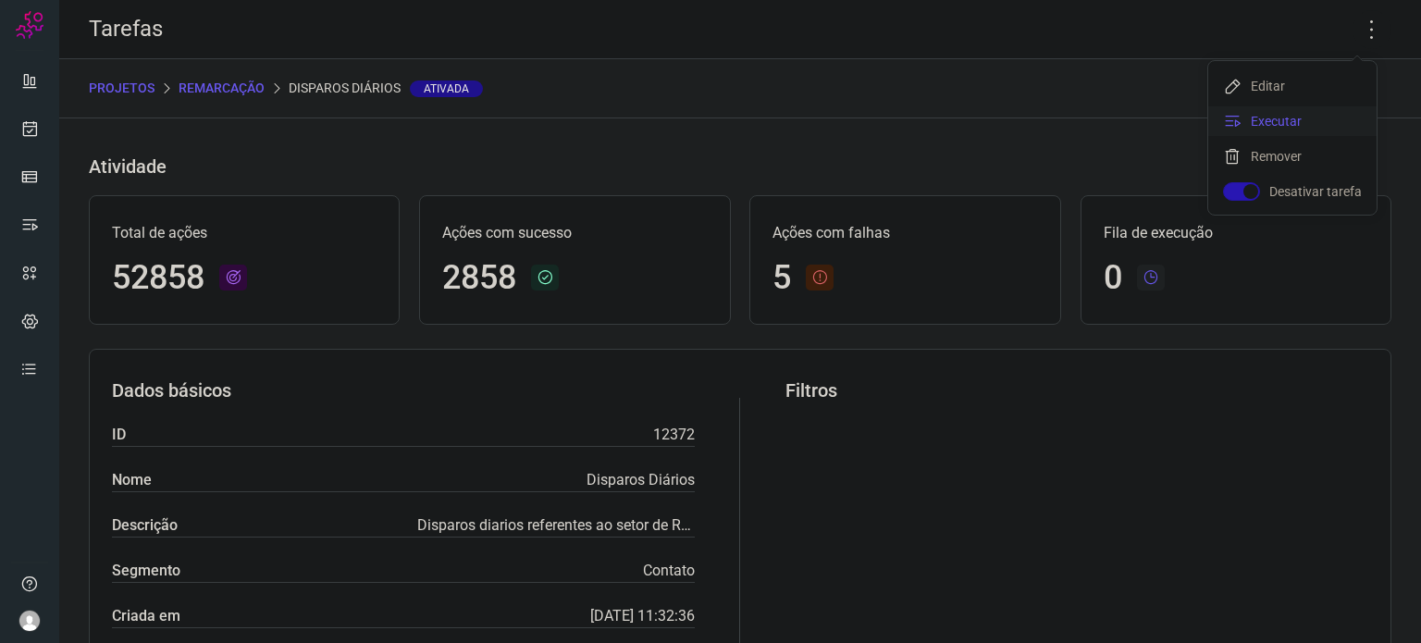
click at [1263, 125] on li "Executar" at bounding box center [1292, 121] width 168 height 30
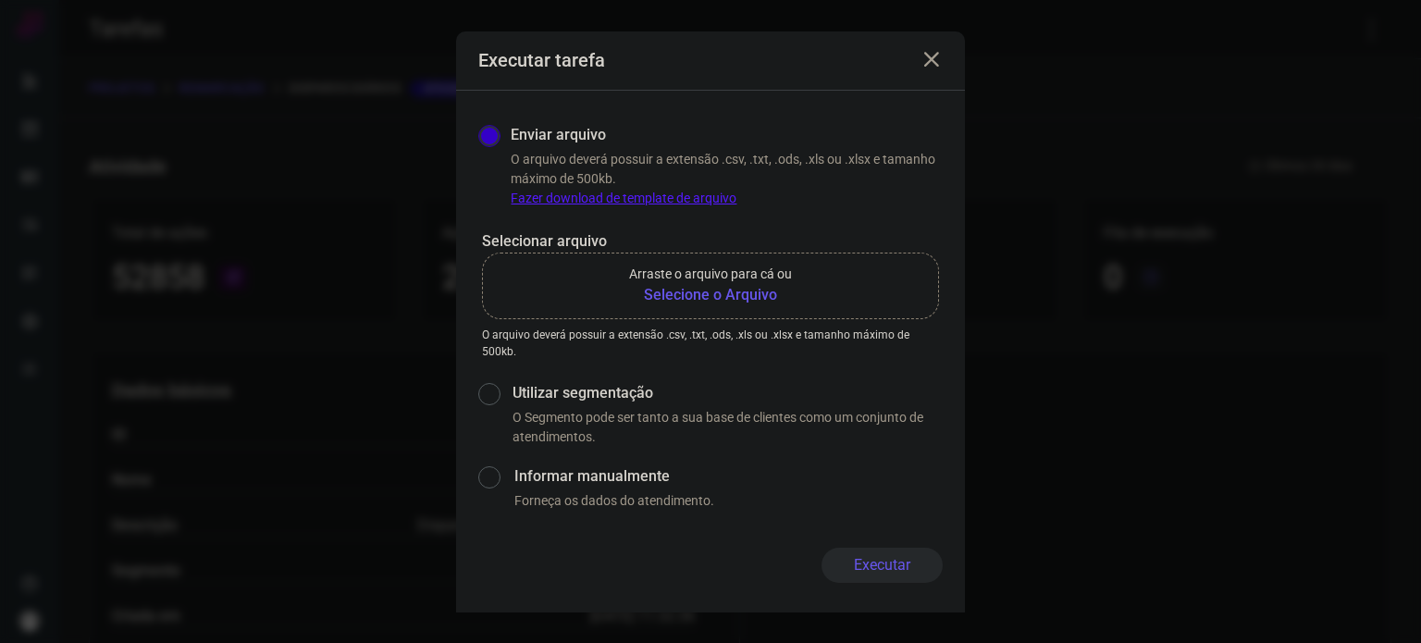
click at [711, 290] on b "Selecione o Arquivo" at bounding box center [710, 295] width 163 height 22
click at [0, 0] on input "Arraste o arquivo para cá ou Selecione o Arquivo" at bounding box center [0, 0] width 0 height 0
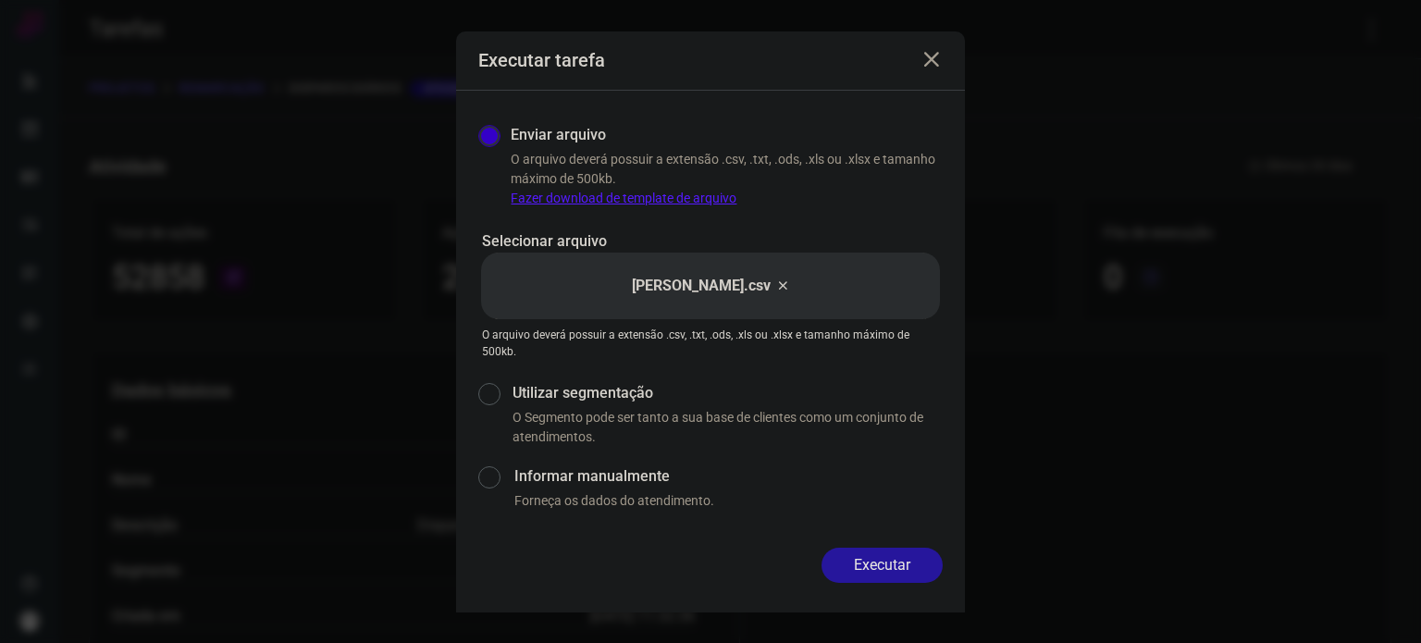
click at [873, 568] on button "Executar" at bounding box center [882, 565] width 121 height 35
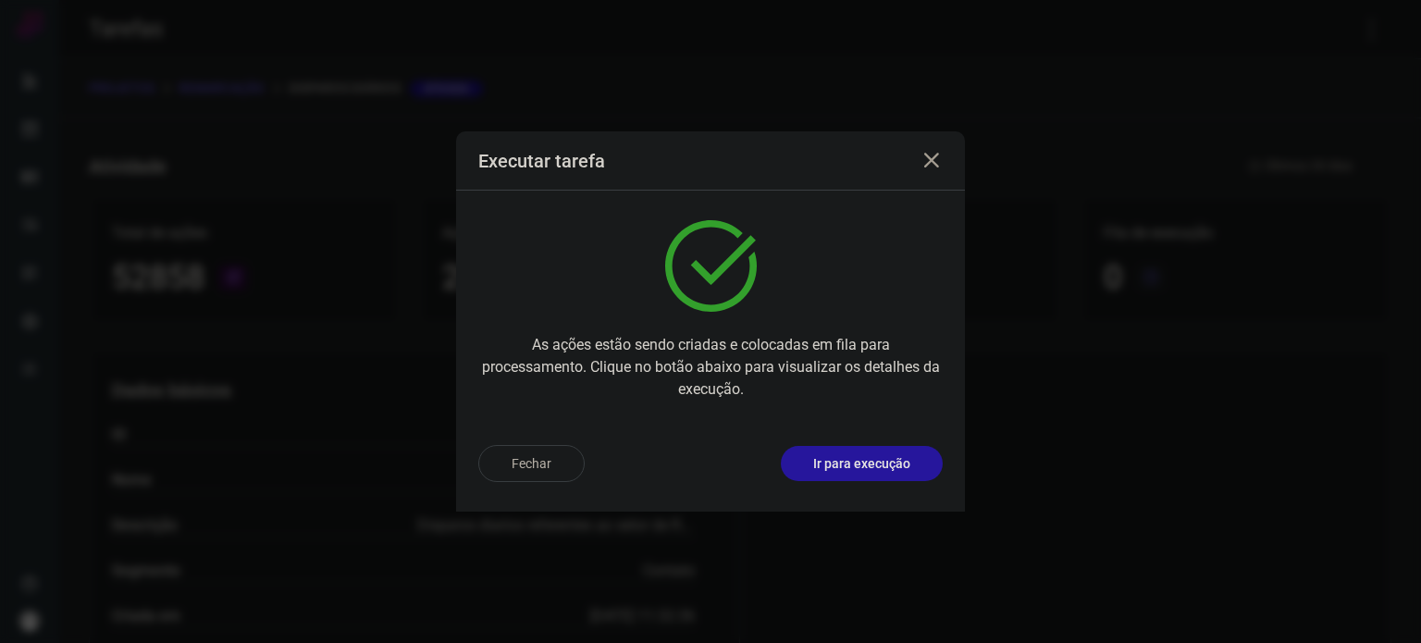
click at [873, 460] on p "Ir para execução" at bounding box center [861, 463] width 97 height 19
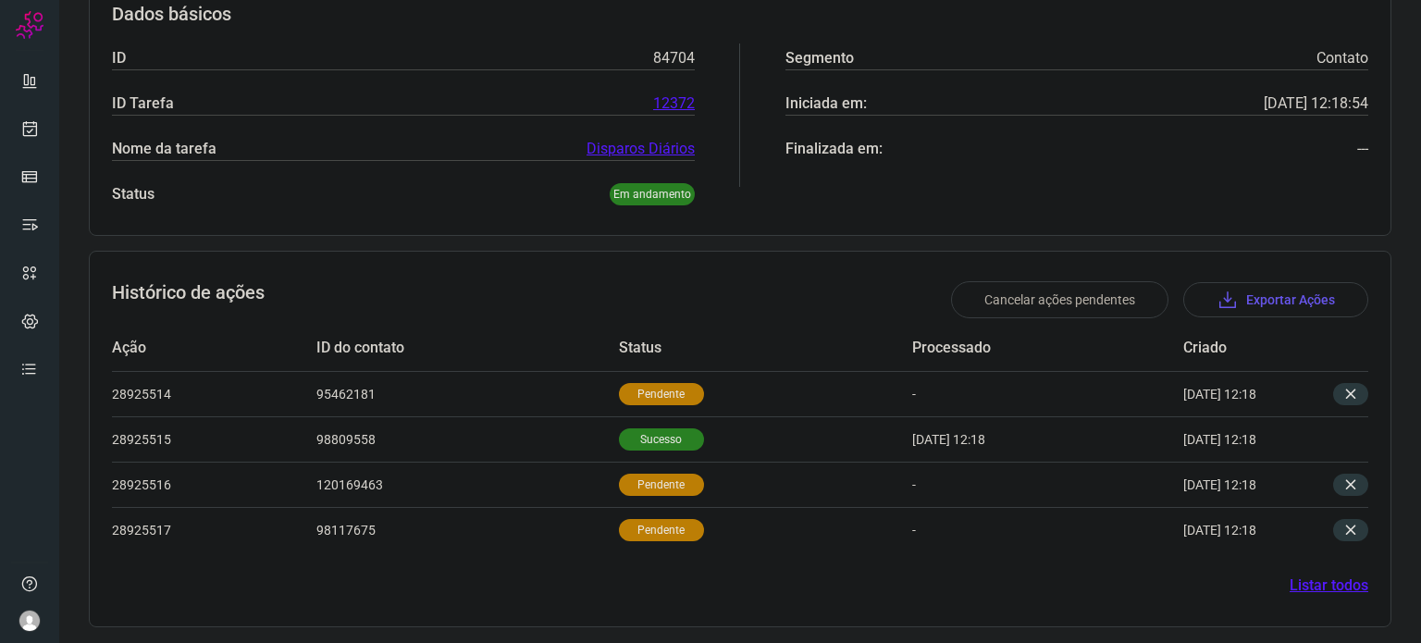
scroll to position [302, 0]
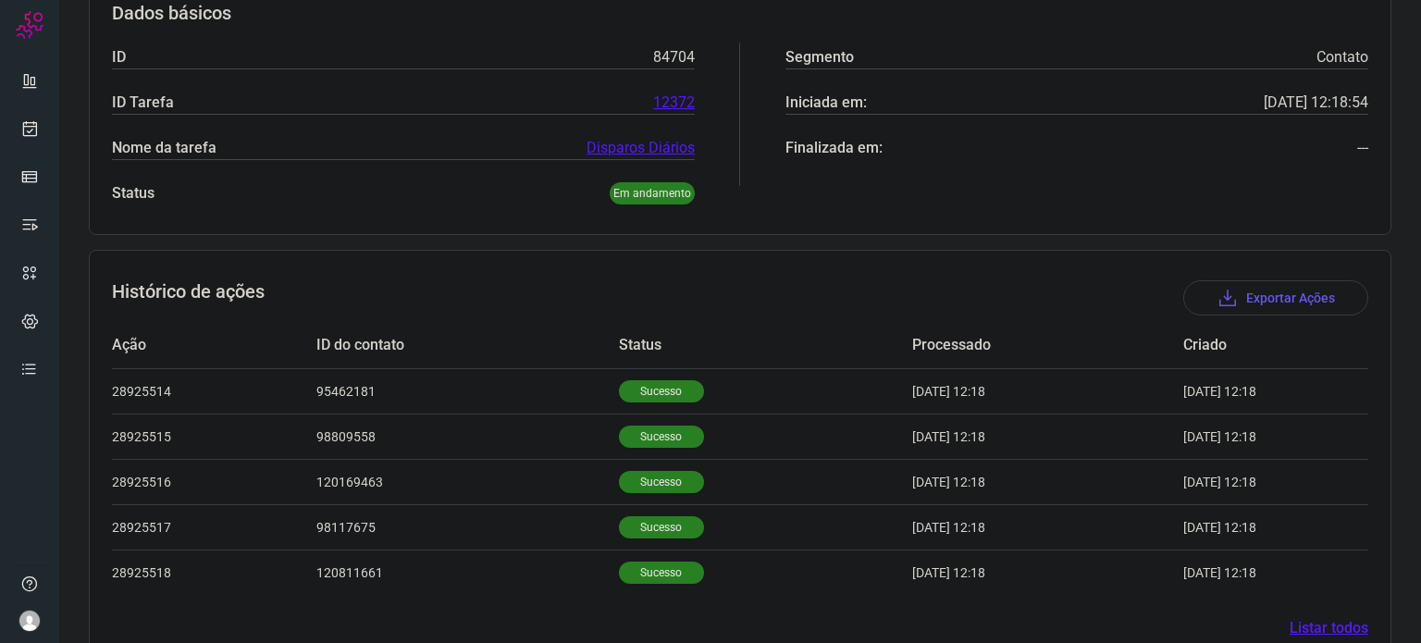
scroll to position [345, 0]
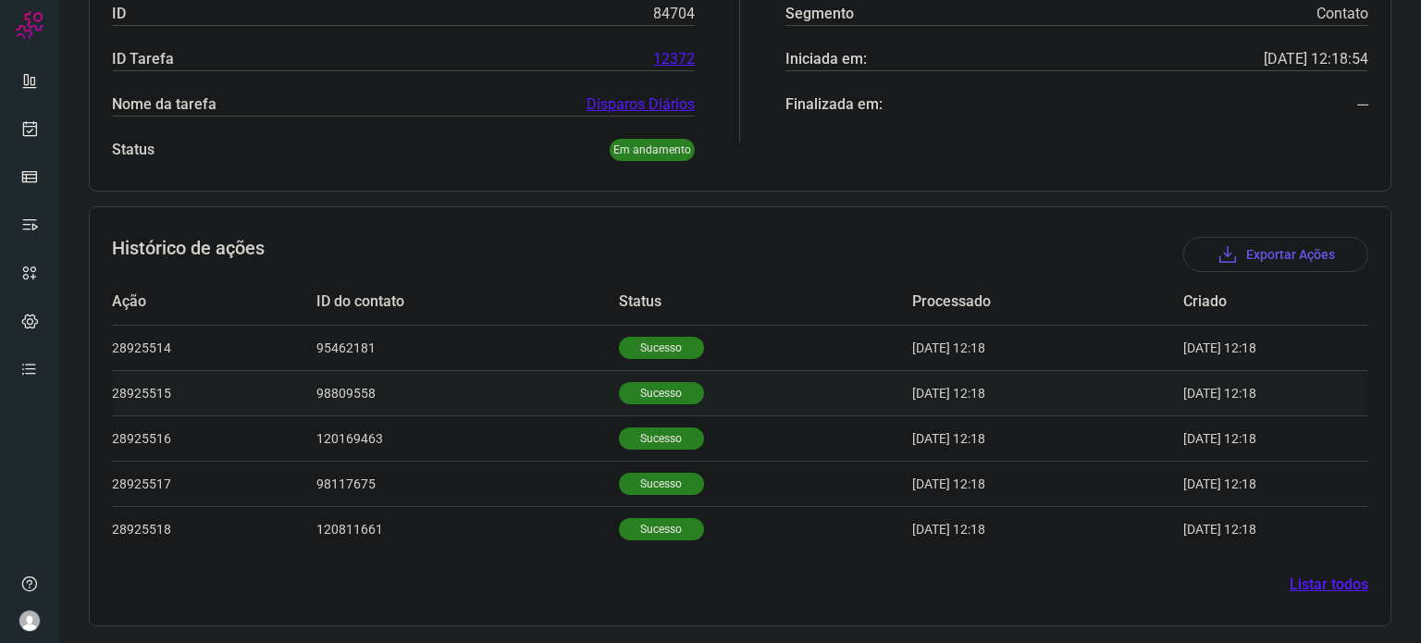
click at [625, 395] on p "Sucesso" at bounding box center [661, 393] width 85 height 22
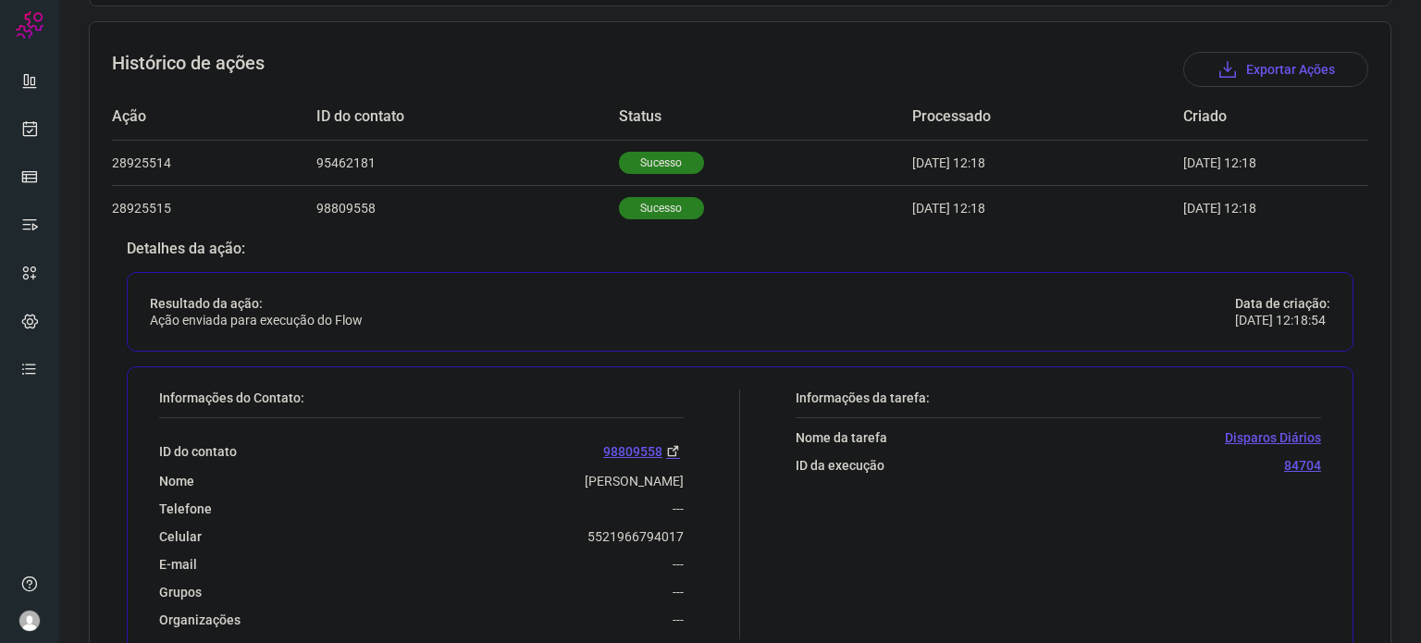
scroll to position [715, 0]
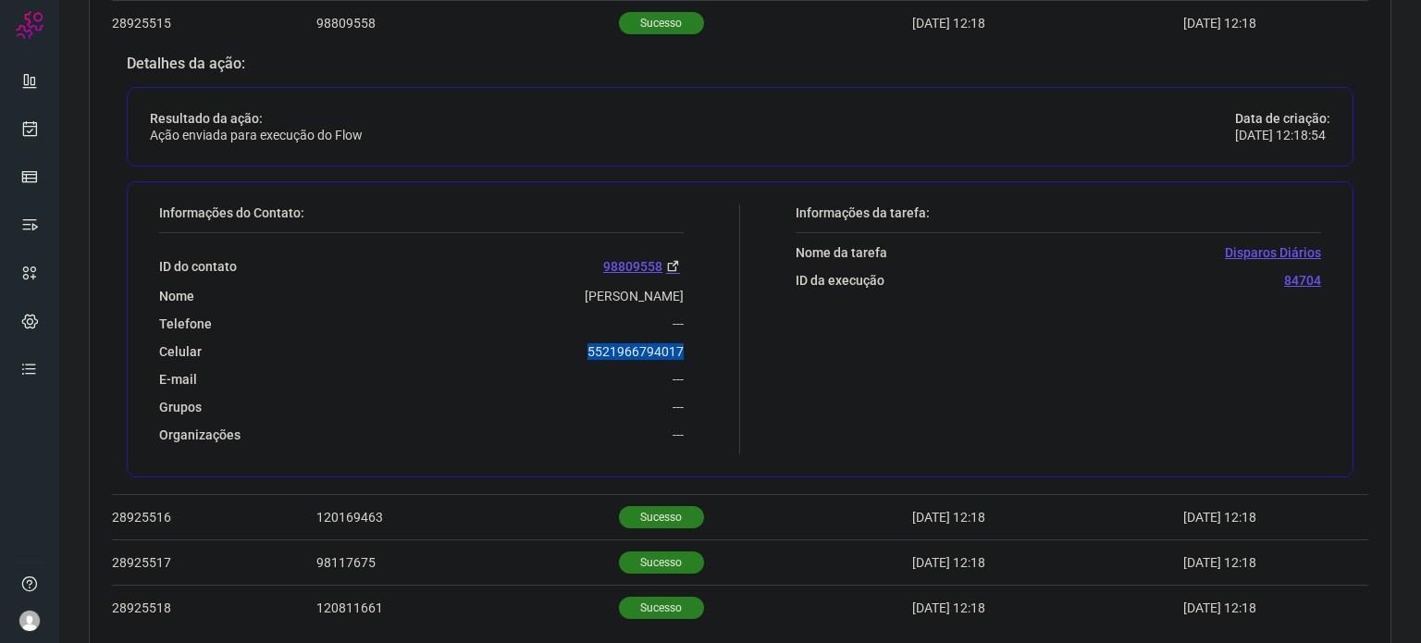
drag, startPoint x: 572, startPoint y: 350, endPoint x: 721, endPoint y: 354, distance: 149.0
click at [721, 354] on div "Informações do Contato: ID do contato 98809558 Nome [PERSON_NAME] Telefone --- …" at bounding box center [445, 329] width 590 height 250
copy p "5521966794017"
click at [39, 126] on link at bounding box center [29, 128] width 37 height 37
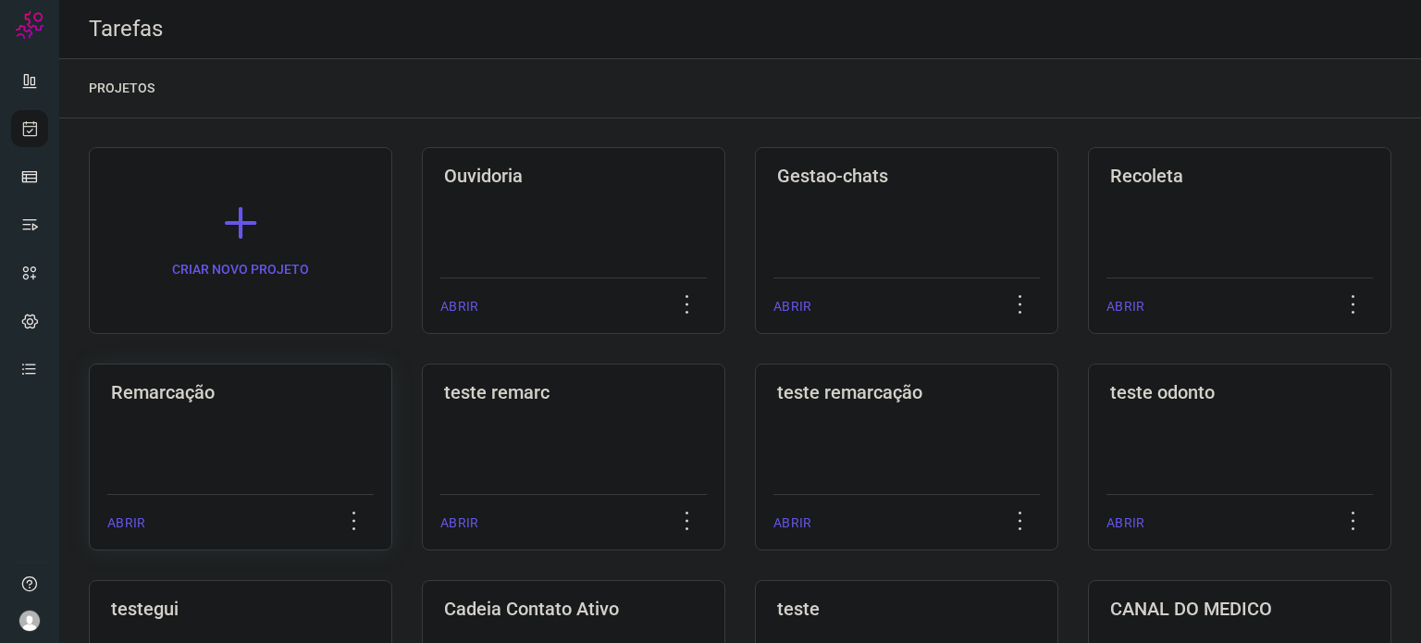
click at [146, 403] on div "Remarcação ABRIR" at bounding box center [240, 457] width 303 height 187
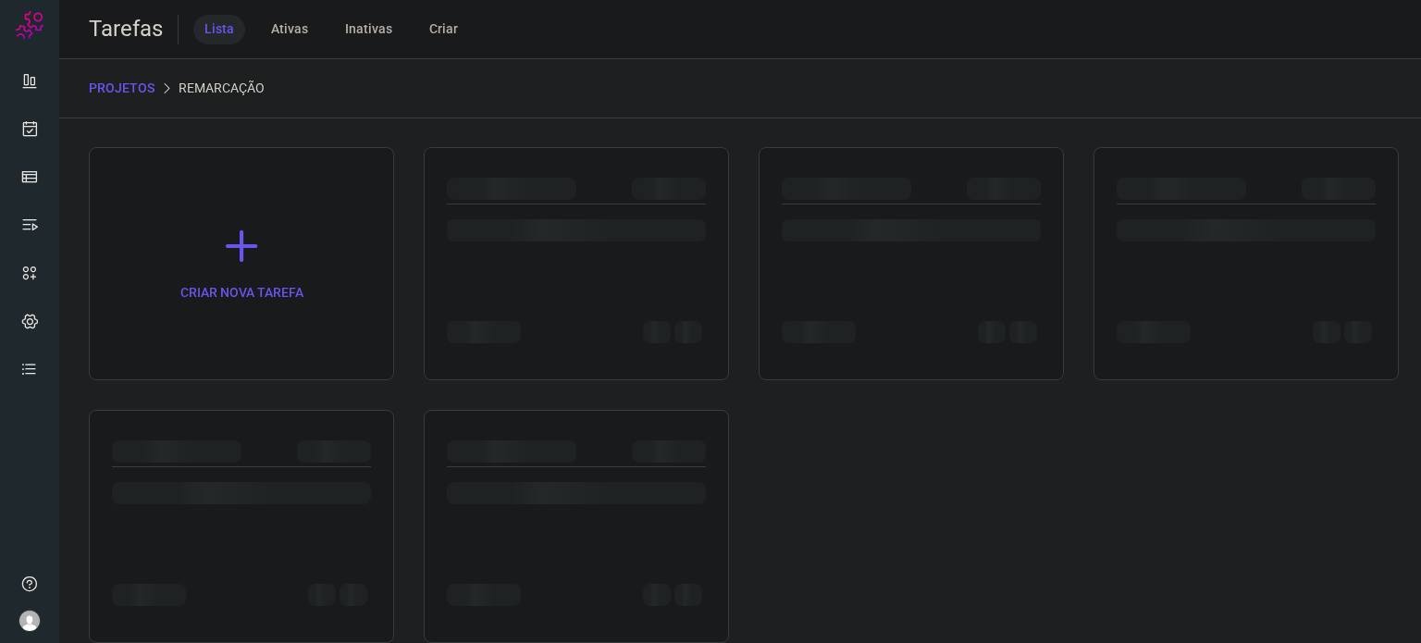
click at [146, 403] on div "CRIAR NOVA TAREFA" at bounding box center [740, 395] width 1303 height 496
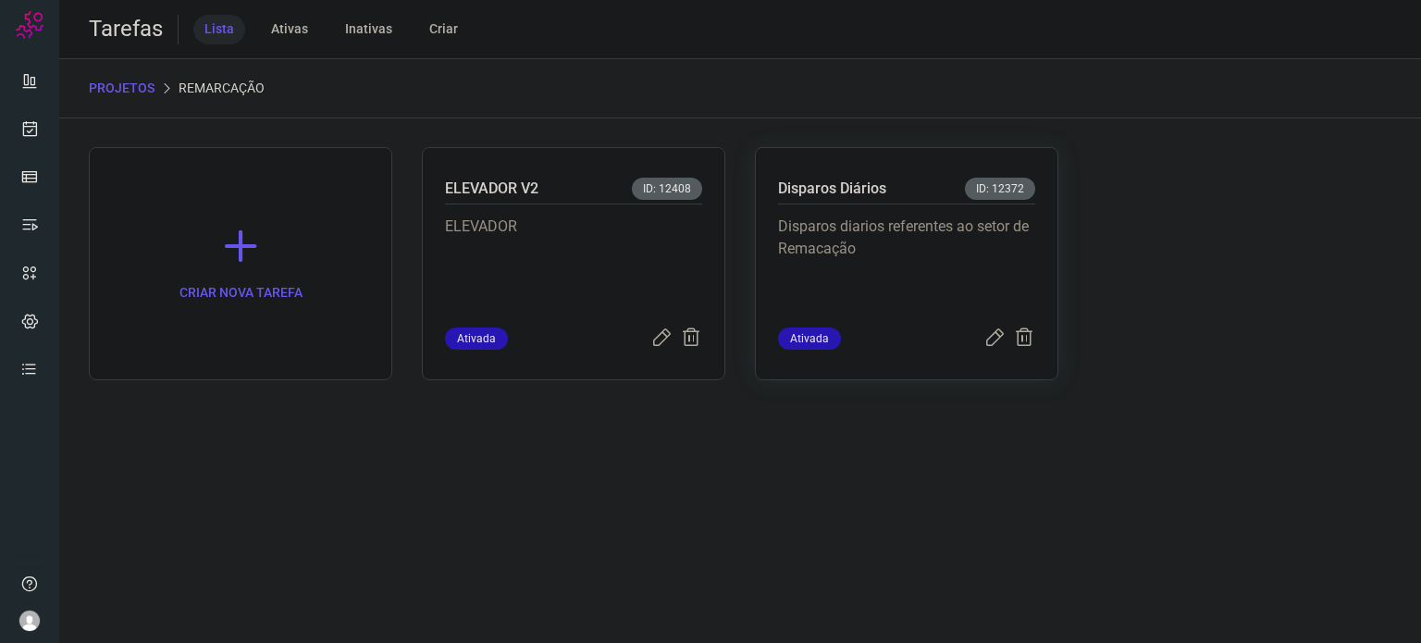
click at [940, 246] on p "Disparos diarios referentes ao setor de Remacação" at bounding box center [906, 262] width 257 height 93
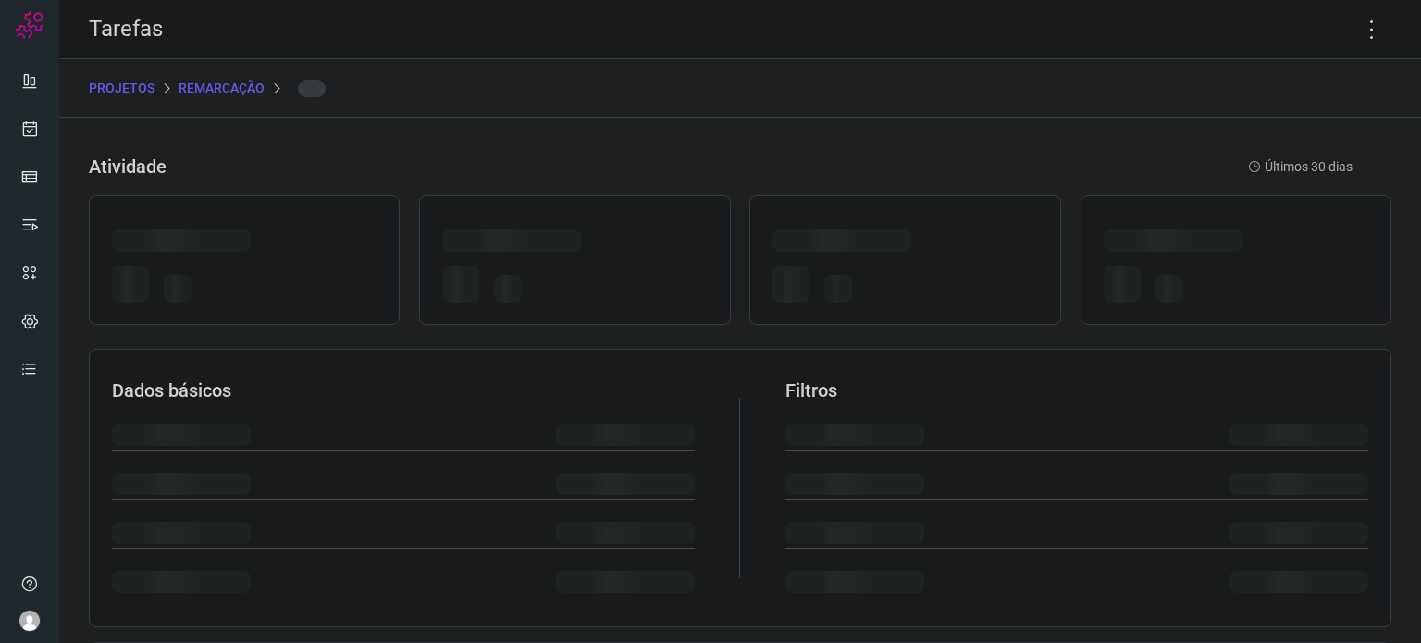
click at [940, 246] on div at bounding box center [905, 243] width 265 height 29
click at [1365, 12] on icon at bounding box center [1372, 29] width 39 height 39
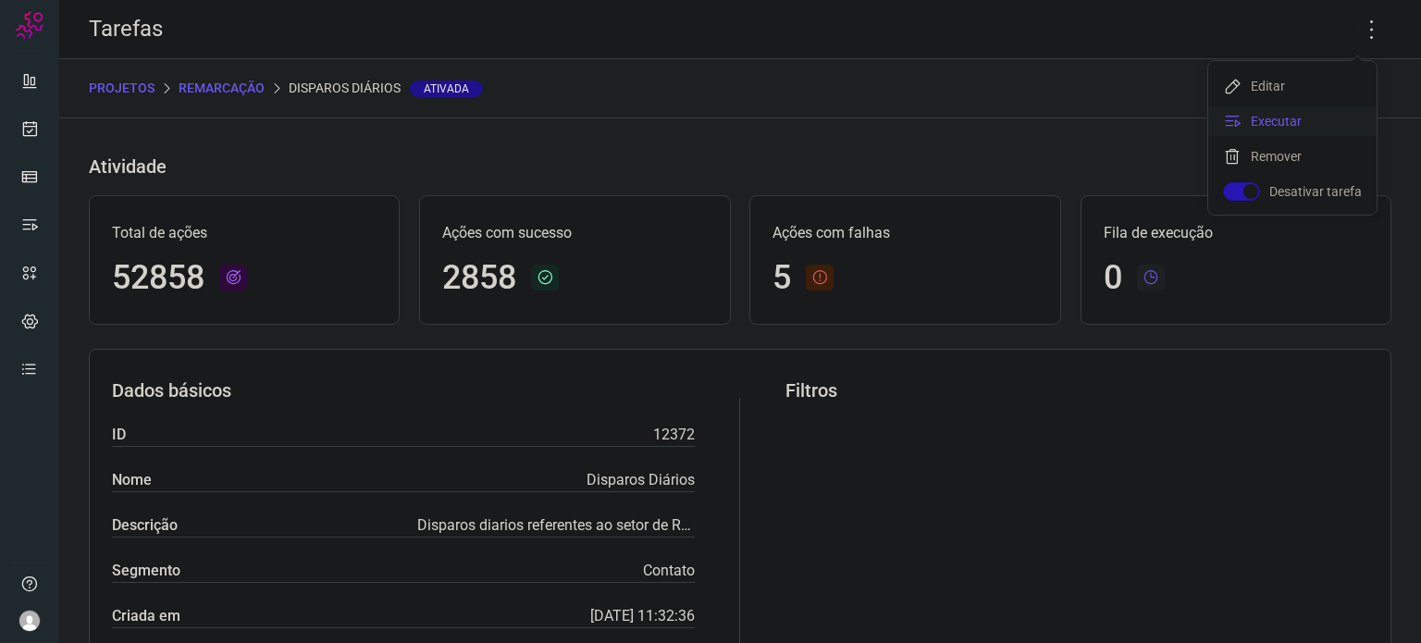
click at [1248, 122] on li "Executar" at bounding box center [1292, 121] width 168 height 30
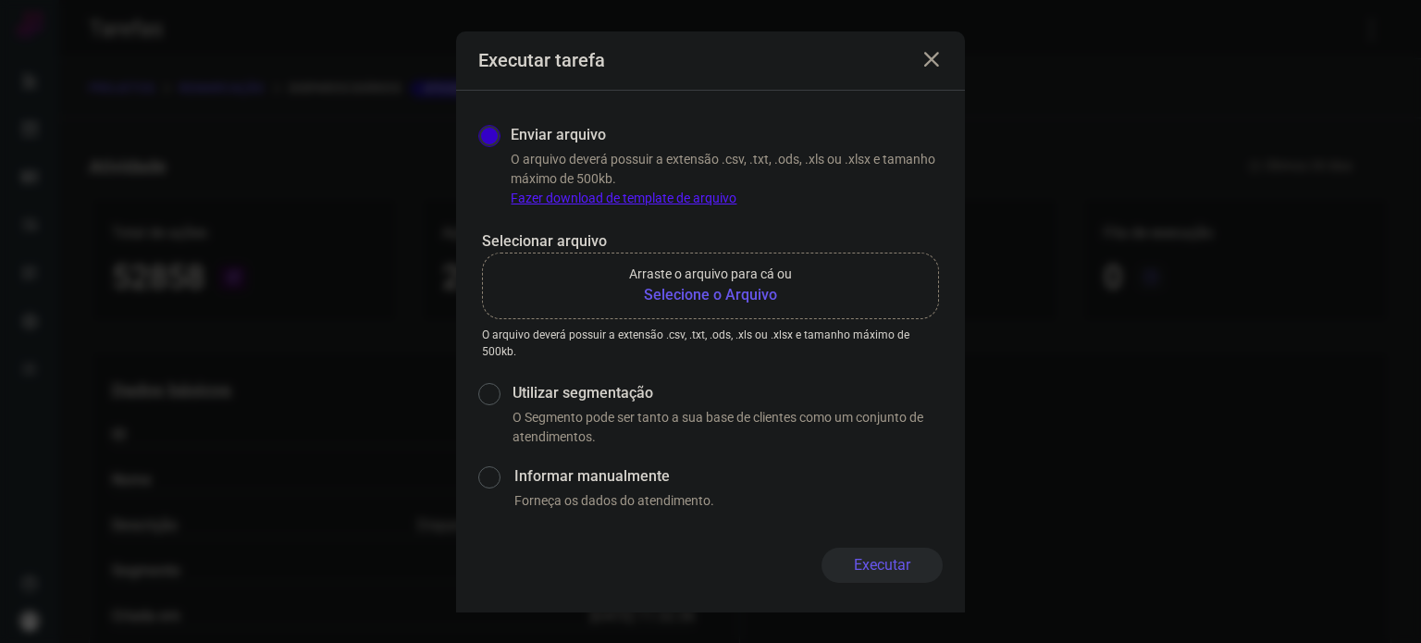
click at [730, 302] on b "Selecione o Arquivo" at bounding box center [710, 295] width 163 height 22
click at [0, 0] on input "Arraste o arquivo para cá ou Selecione o Arquivo" at bounding box center [0, 0] width 0 height 0
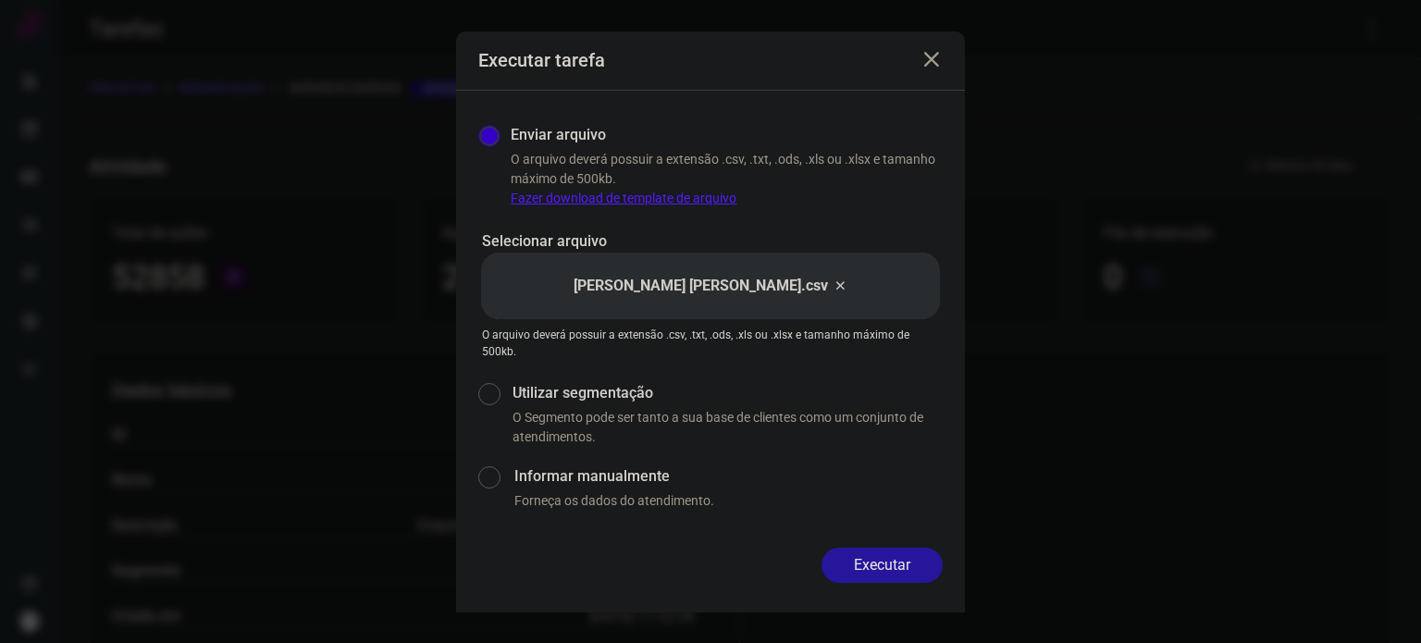
click at [910, 571] on button "Executar" at bounding box center [882, 565] width 121 height 35
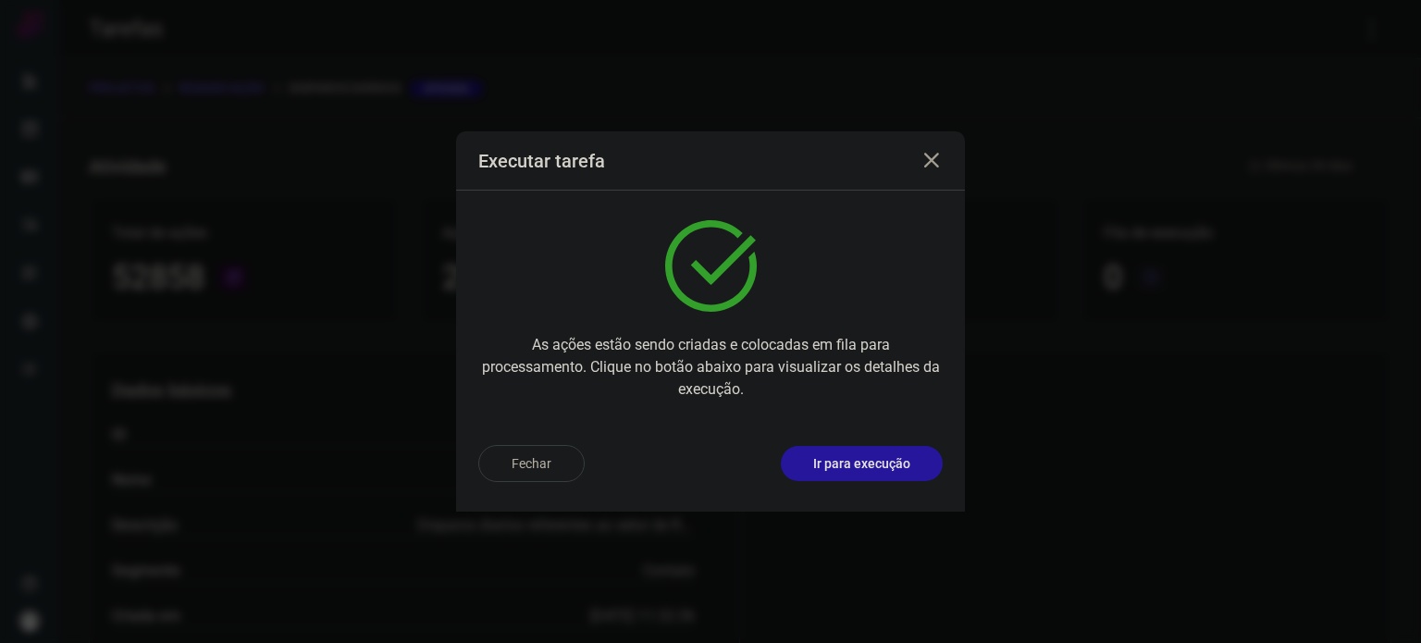
click at [903, 473] on p "Ir para execução" at bounding box center [861, 463] width 97 height 19
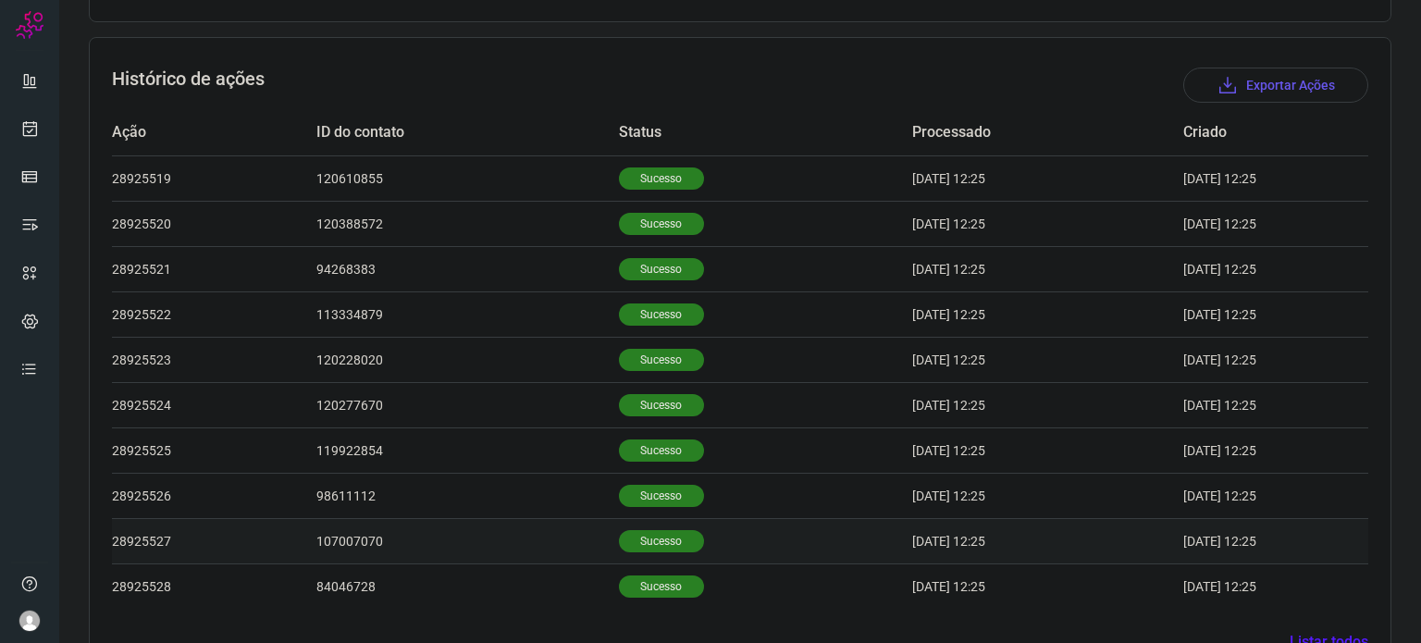
scroll to position [572, 0]
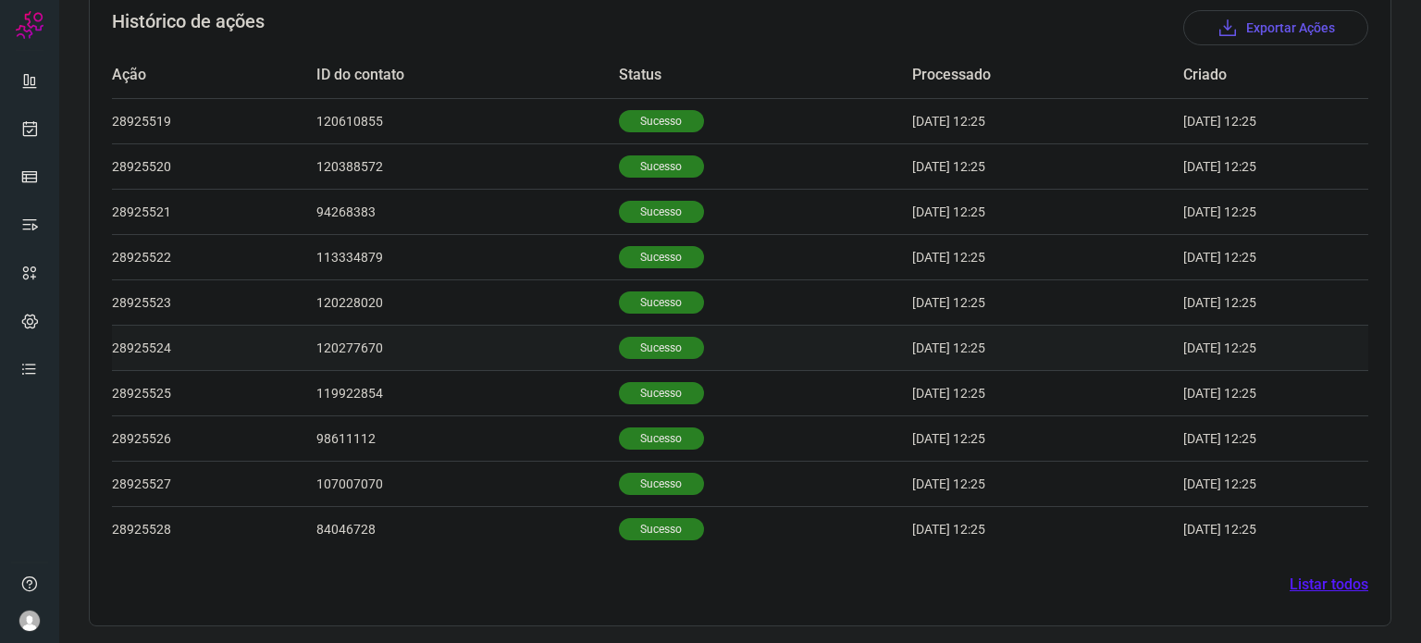
click at [648, 345] on p "Sucesso" at bounding box center [661, 348] width 85 height 22
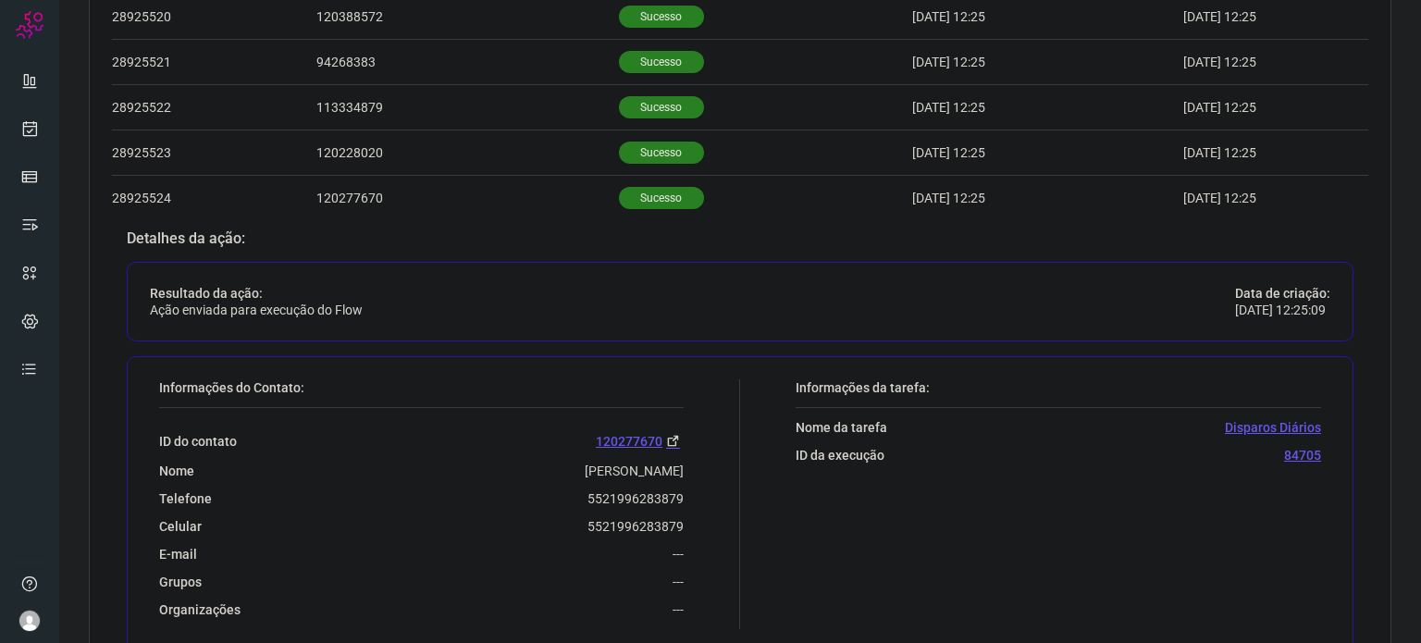
scroll to position [757, 0]
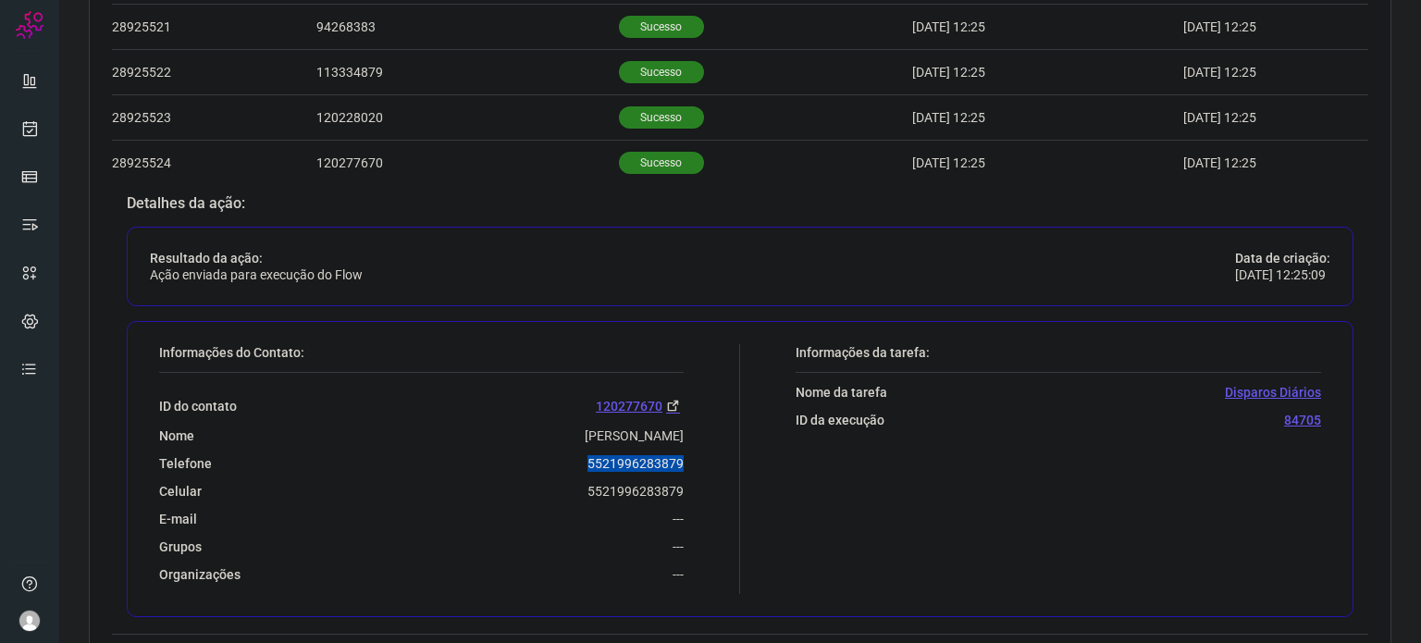
drag, startPoint x: 582, startPoint y: 457, endPoint x: 690, endPoint y: 456, distance: 108.3
click at [689, 456] on div "Informações do Contato: ID do contato 120277670 Nome Rubia R. Silva Telefone 55…" at bounding box center [445, 469] width 590 height 250
copy p "5521996283879"
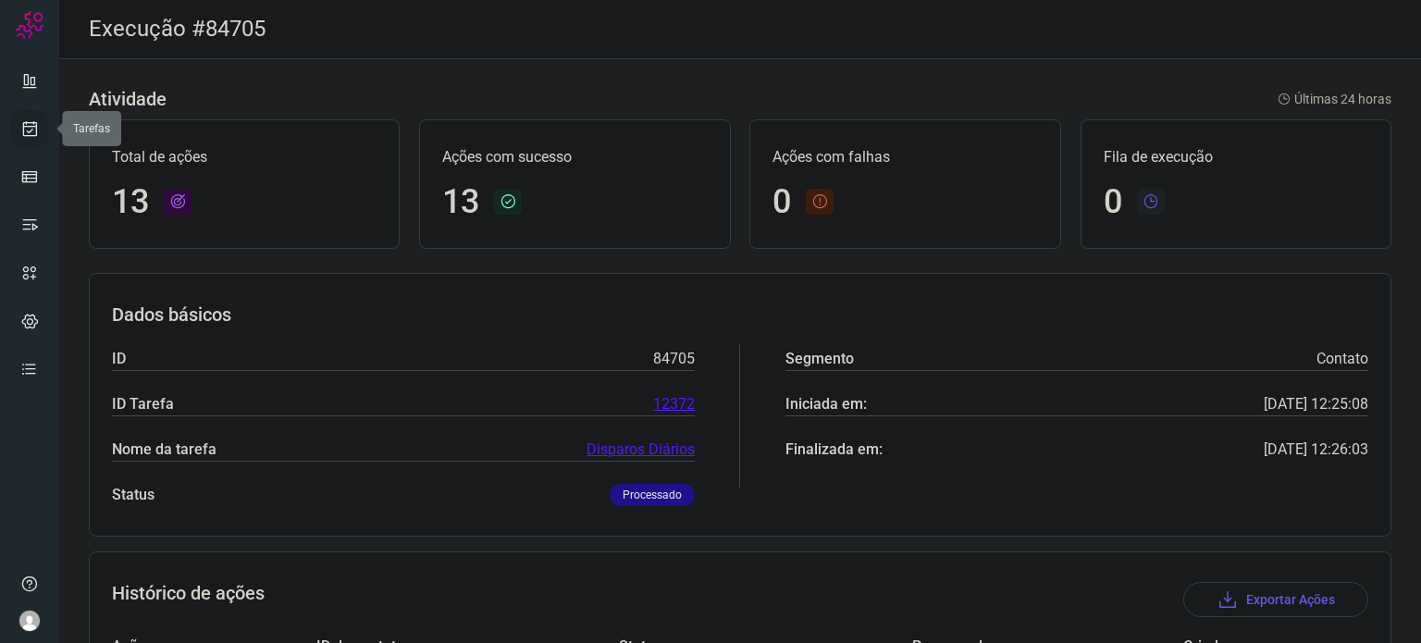
click at [41, 118] on link at bounding box center [29, 128] width 37 height 37
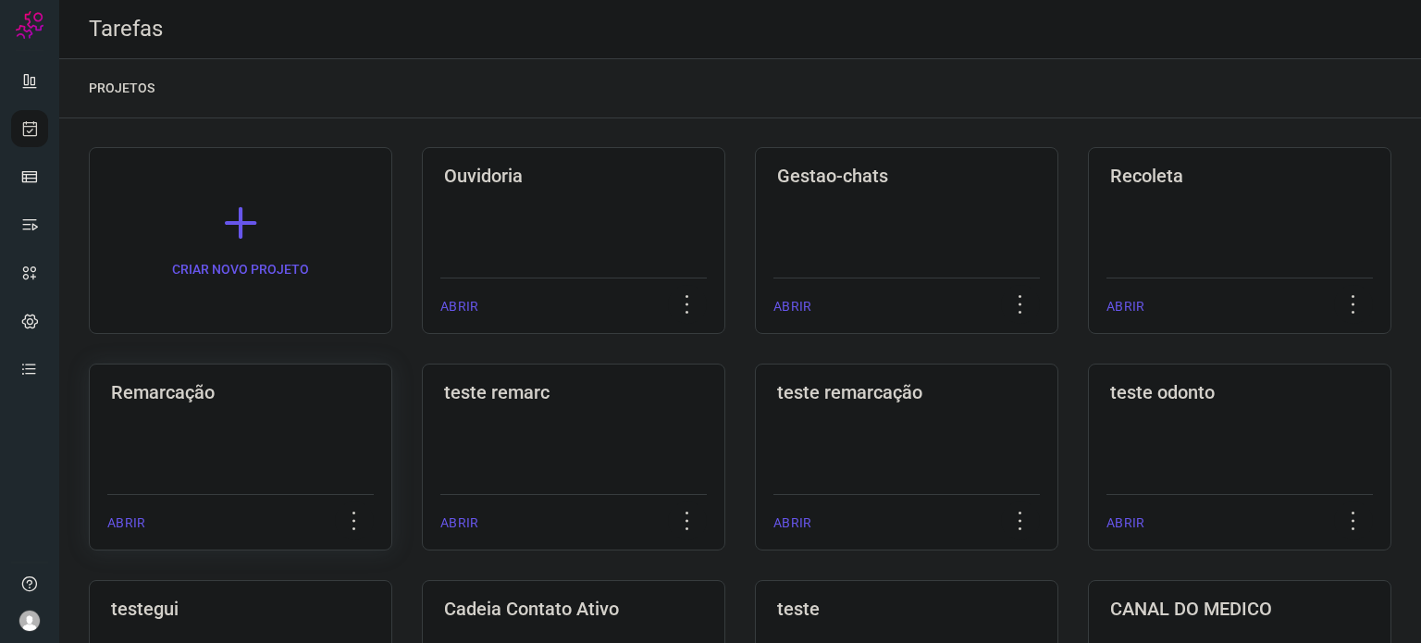
click at [329, 381] on h3 "Remarcação" at bounding box center [240, 392] width 259 height 22
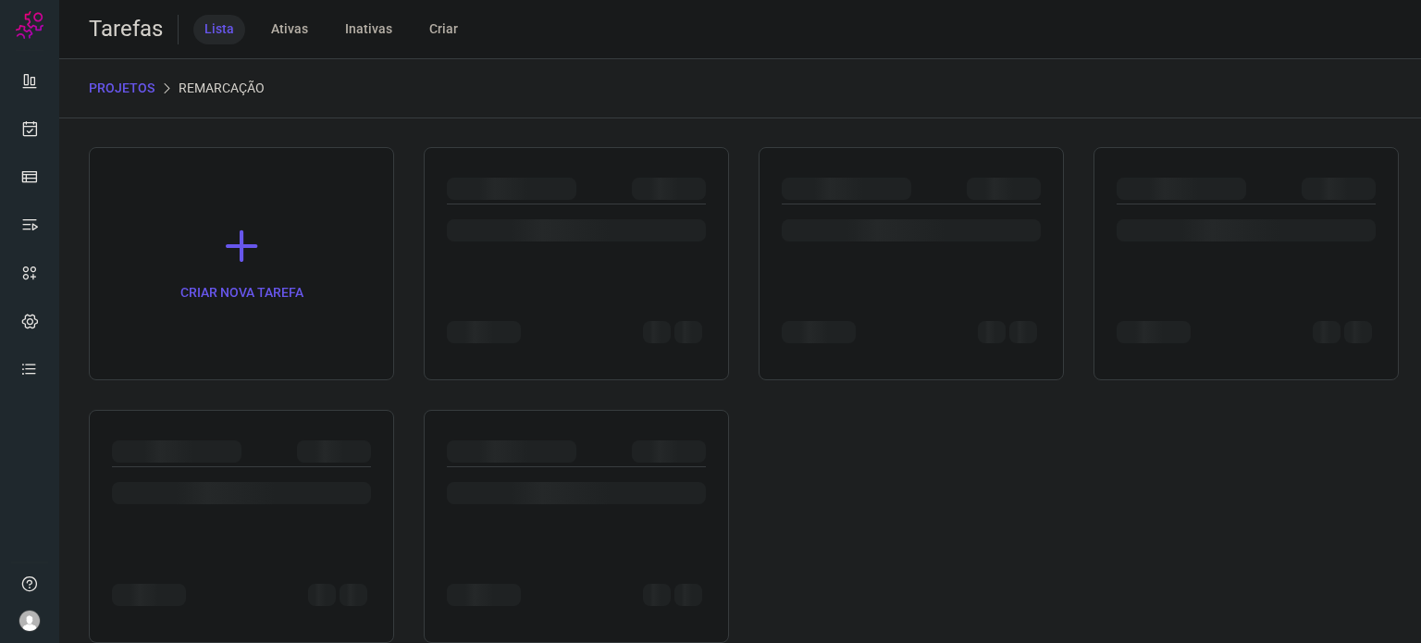
click at [329, 380] on div "CRIAR NOVA TAREFA" at bounding box center [740, 395] width 1303 height 496
click at [872, 232] on div at bounding box center [911, 230] width 259 height 22
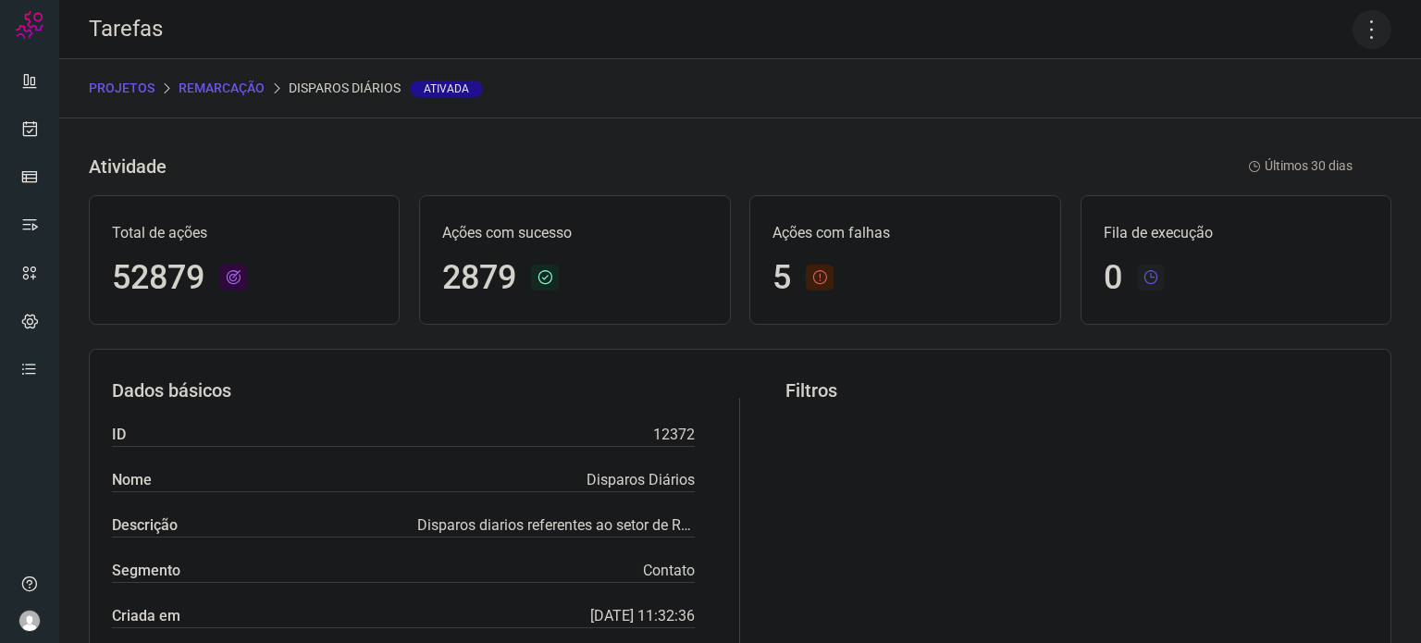
click at [1363, 19] on icon at bounding box center [1372, 29] width 39 height 39
click at [1331, 118] on li "Executar" at bounding box center [1292, 121] width 168 height 30
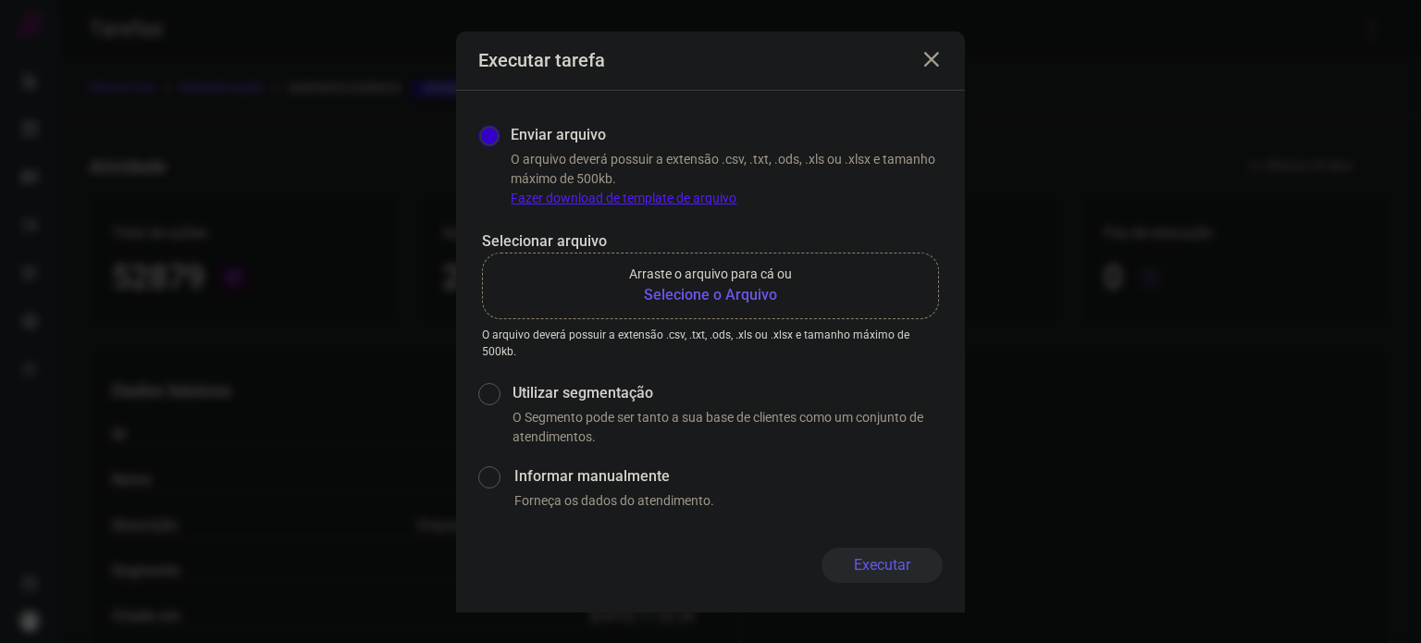
click at [690, 298] on b "Selecione o Arquivo" at bounding box center [710, 295] width 163 height 22
click at [0, 0] on input "Arraste o arquivo para cá ou Selecione o Arquivo" at bounding box center [0, 0] width 0 height 0
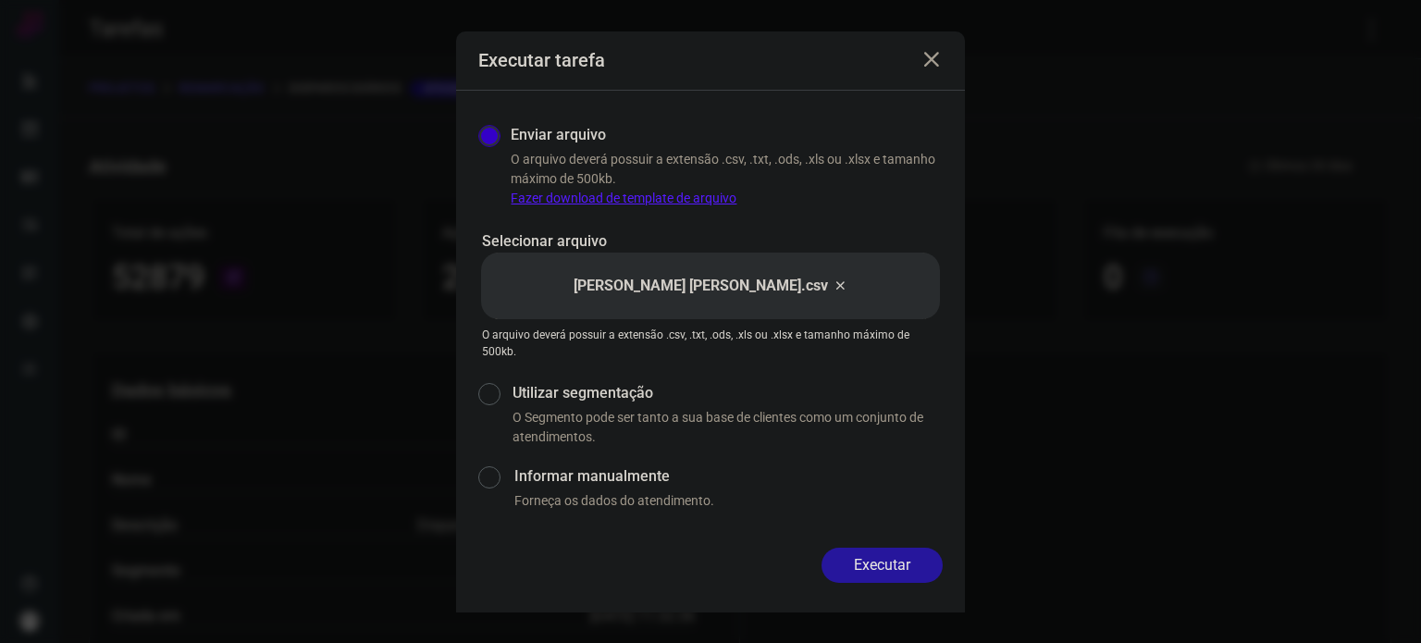
click at [878, 567] on button "Executar" at bounding box center [882, 565] width 121 height 35
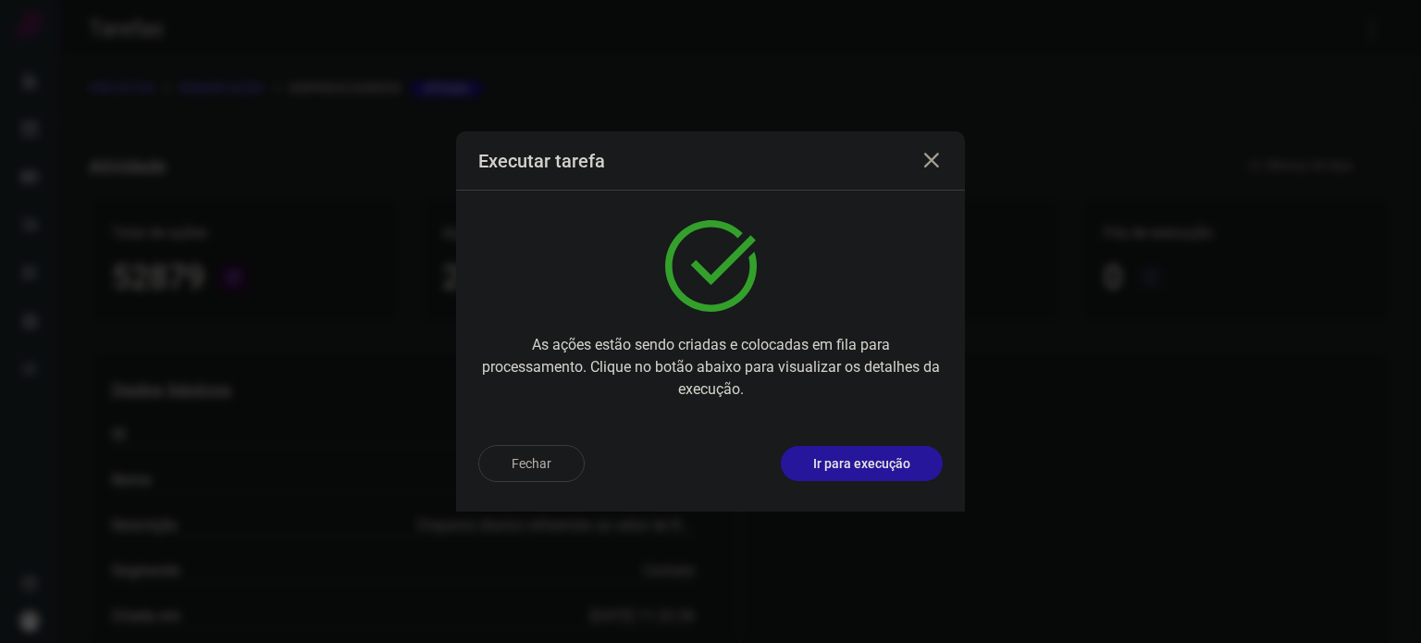
click at [850, 480] on div "Fechar Ir para execução" at bounding box center [710, 463] width 464 height 37
click at [854, 469] on p "Ir para execução" at bounding box center [861, 463] width 97 height 19
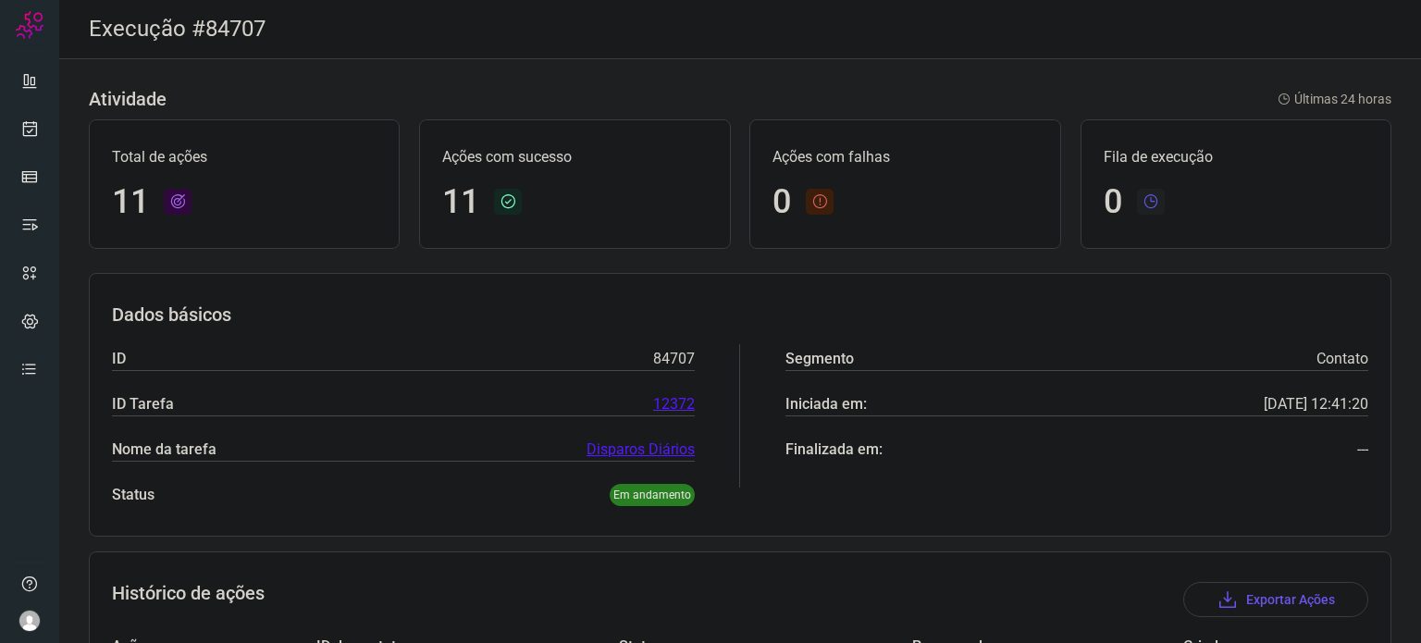
scroll to position [137, 0]
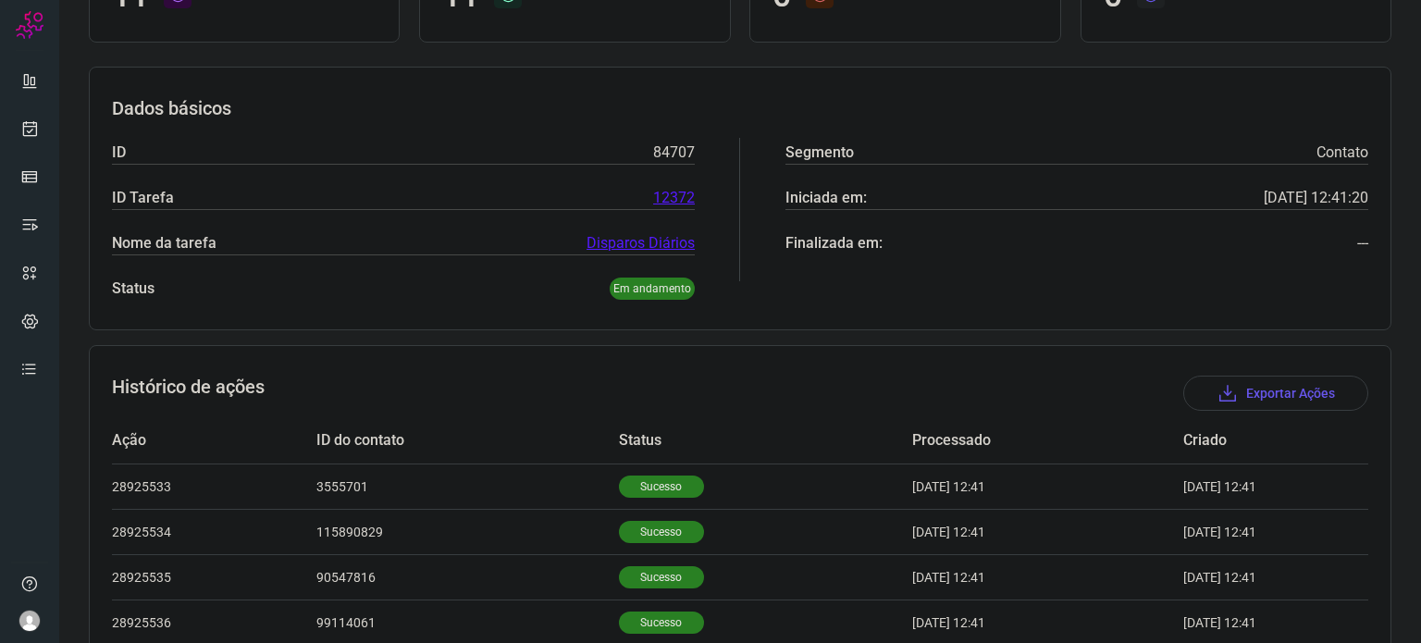
scroll to position [332, 0]
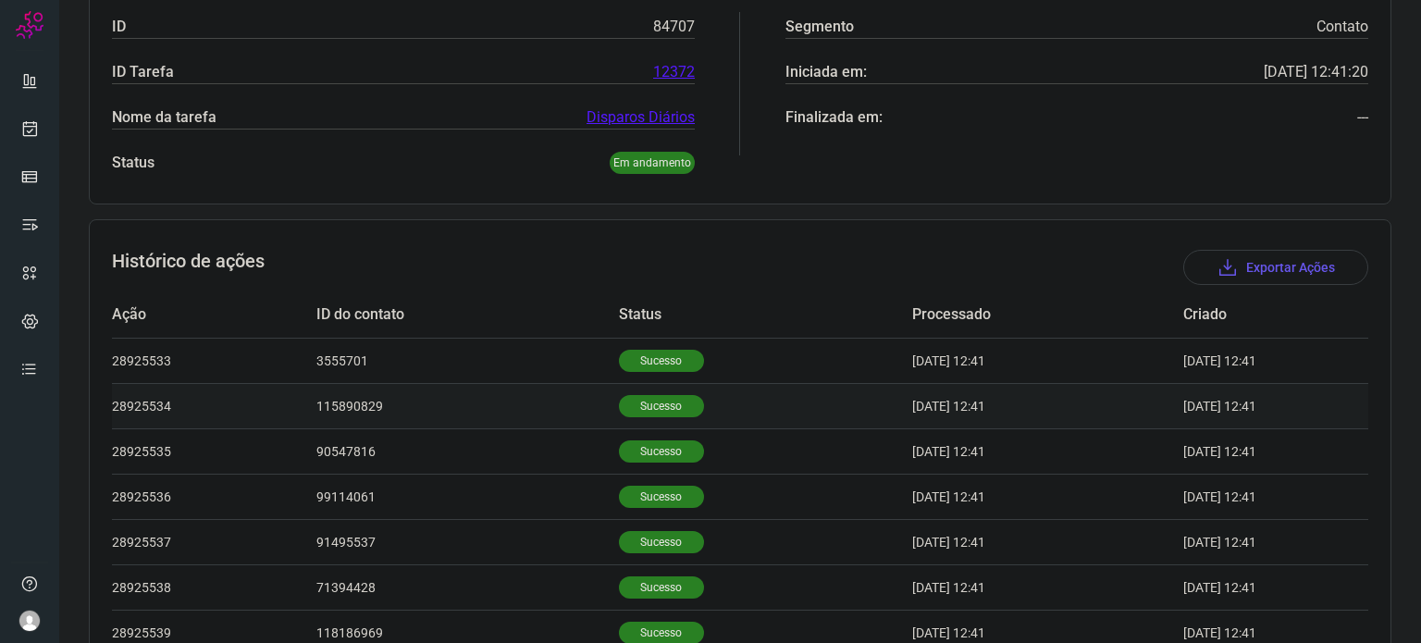
click at [661, 414] on p "Sucesso" at bounding box center [661, 406] width 85 height 22
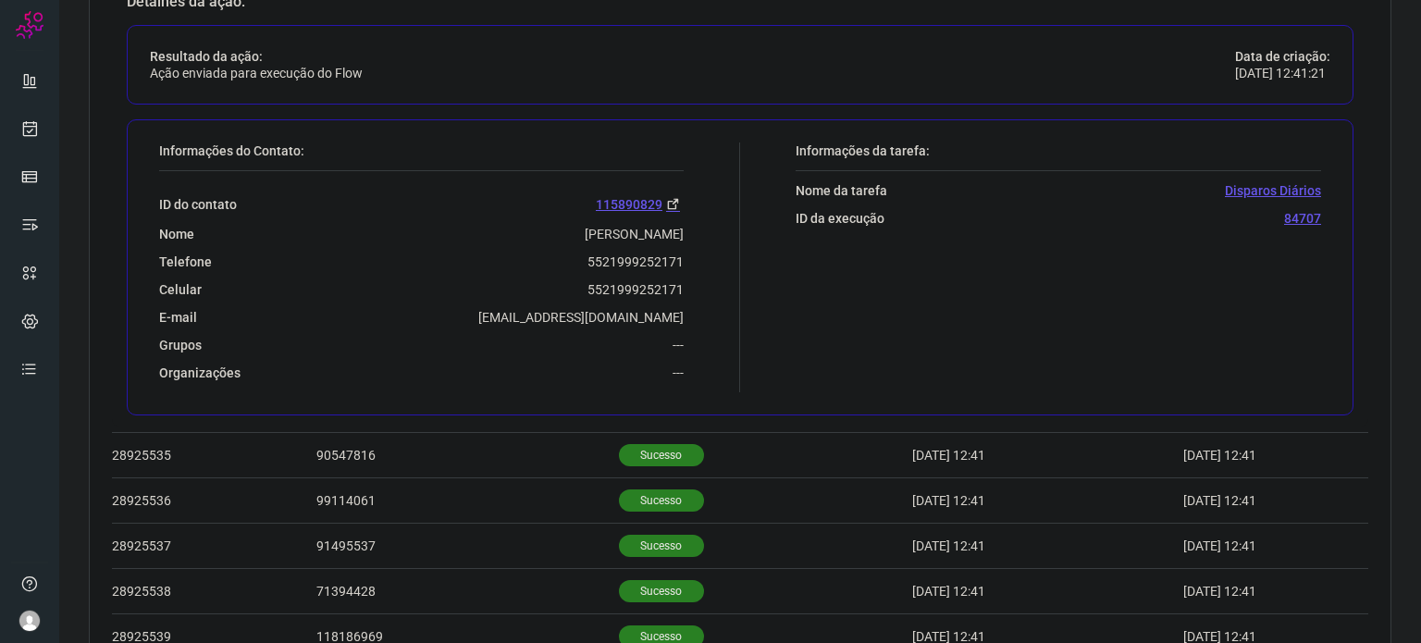
scroll to position [795, 0]
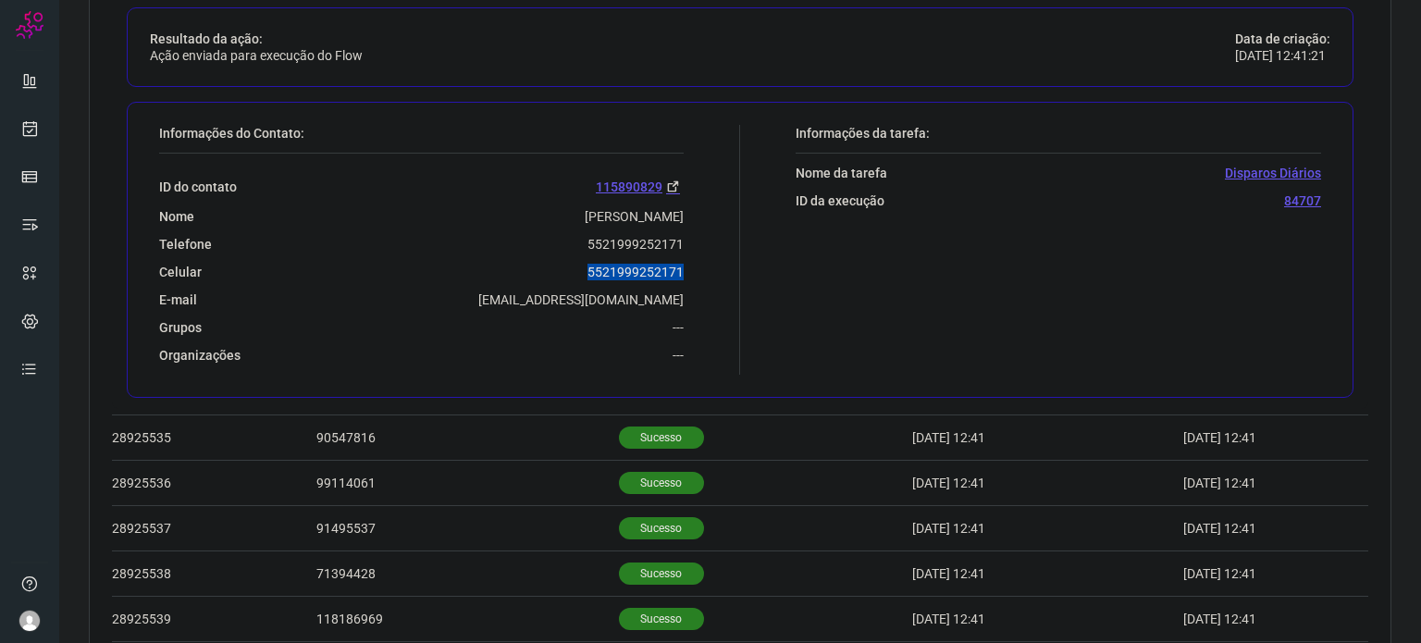
drag, startPoint x: 576, startPoint y: 259, endPoint x: 688, endPoint y: 264, distance: 112.1
click at [688, 264] on div "Informações do Contato: ID do contato 115890829 Nome [PERSON_NAME] Telefone 552…" at bounding box center [445, 250] width 590 height 250
copy p "5521999252171"
